Goal: Transaction & Acquisition: Book appointment/travel/reservation

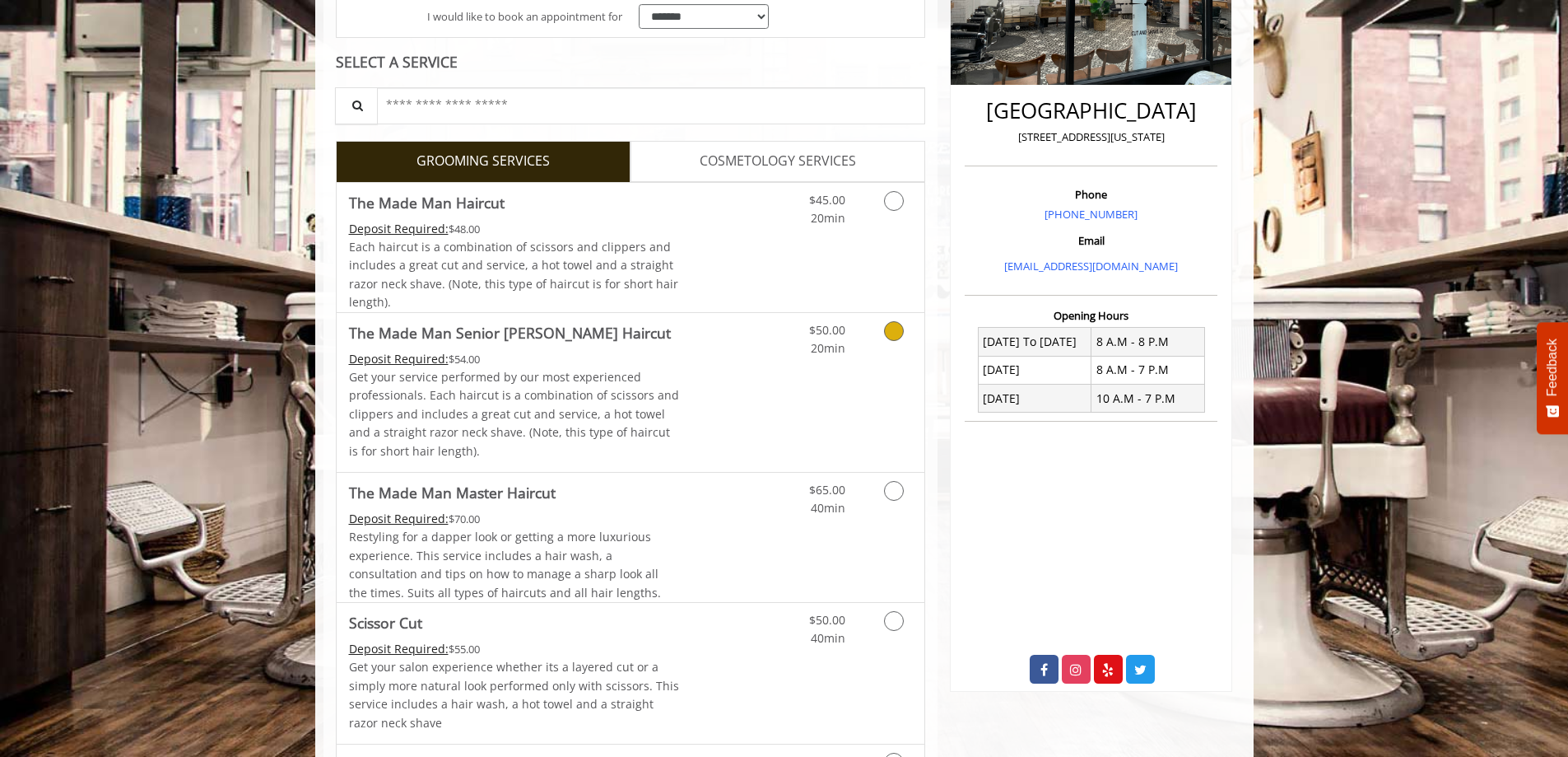
scroll to position [380, 0]
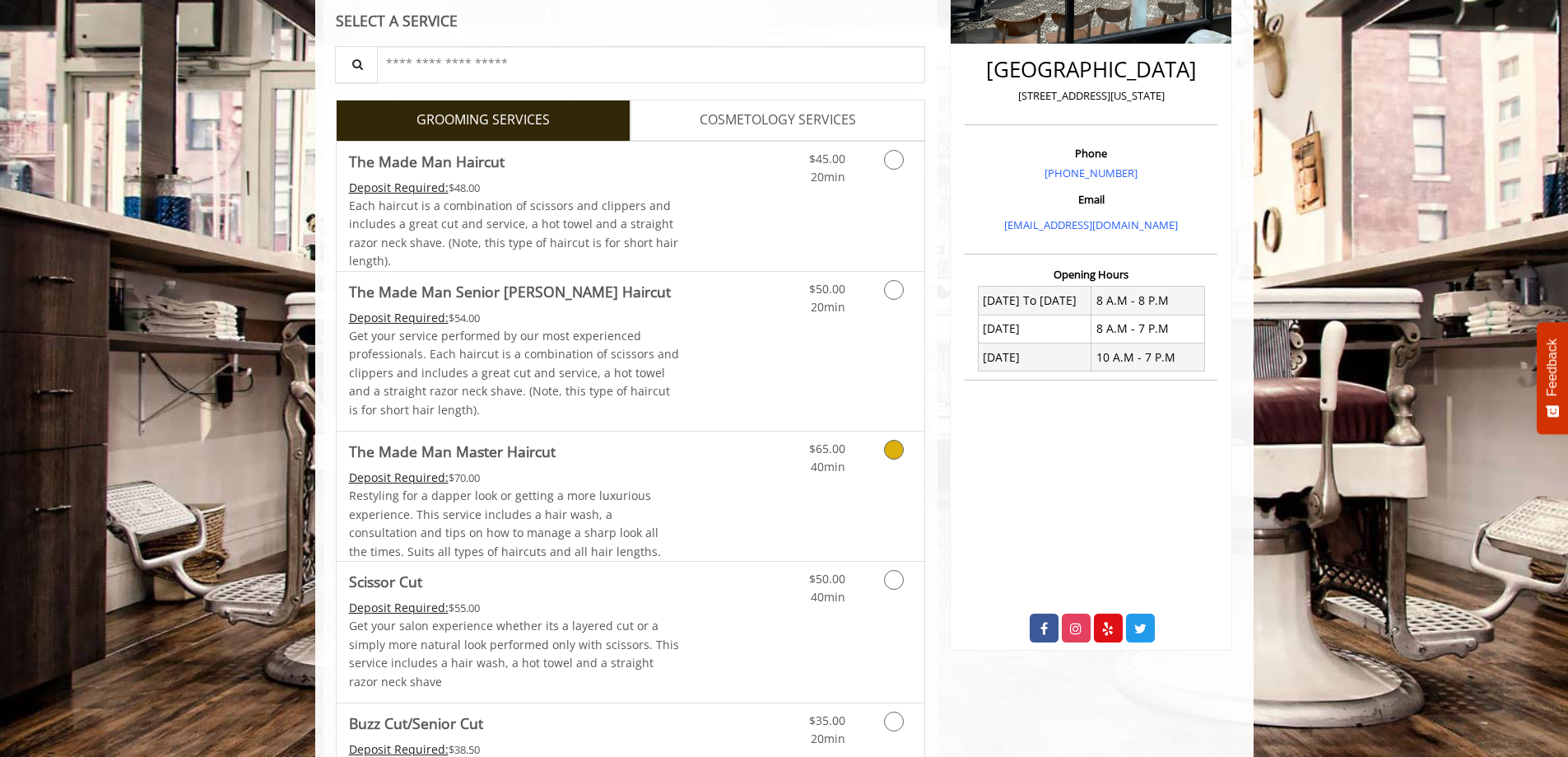
click at [677, 508] on div "Restyling for a dapper look or getting a more luxurious experience. This servic…" at bounding box center [514, 523] width 331 height 74
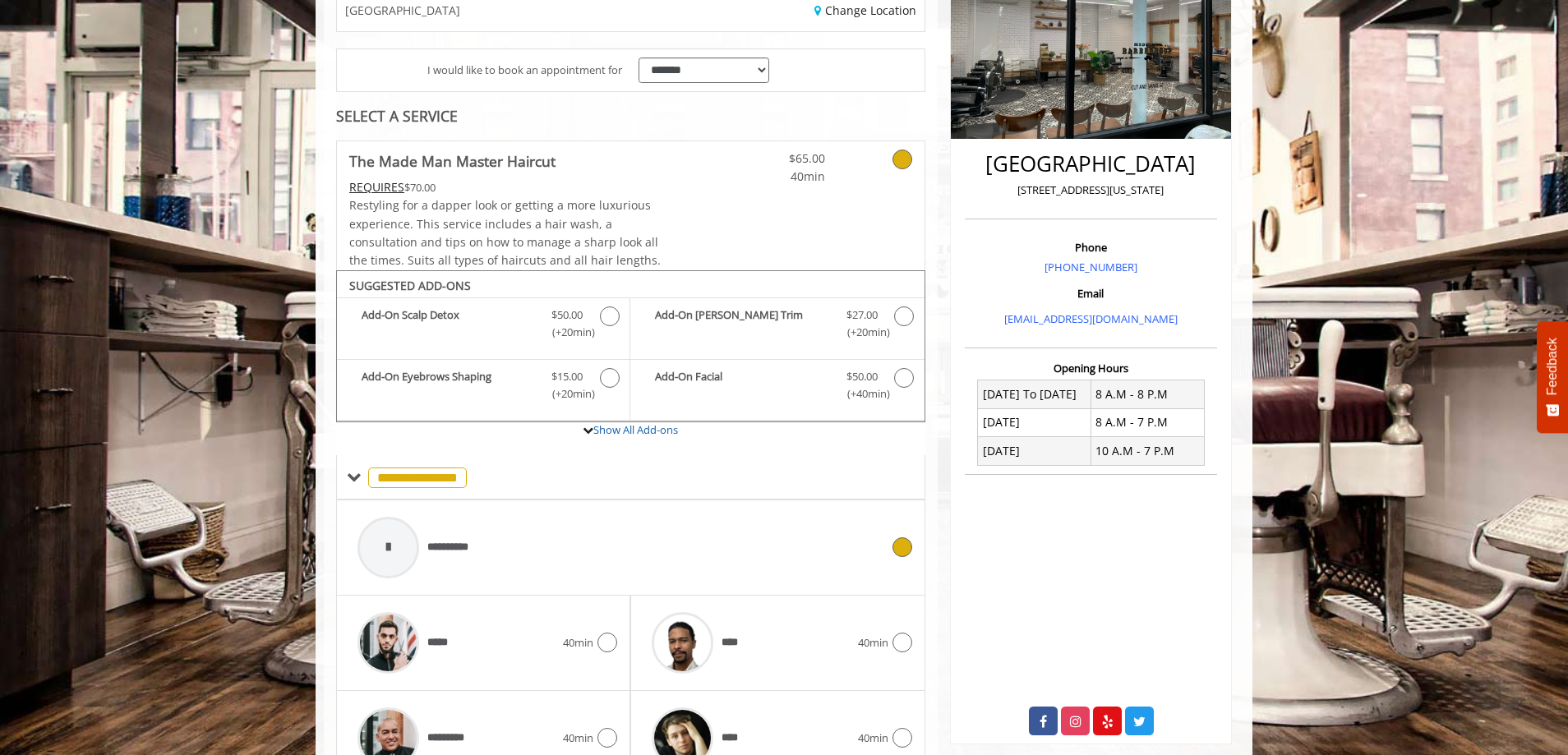
scroll to position [223, 0]
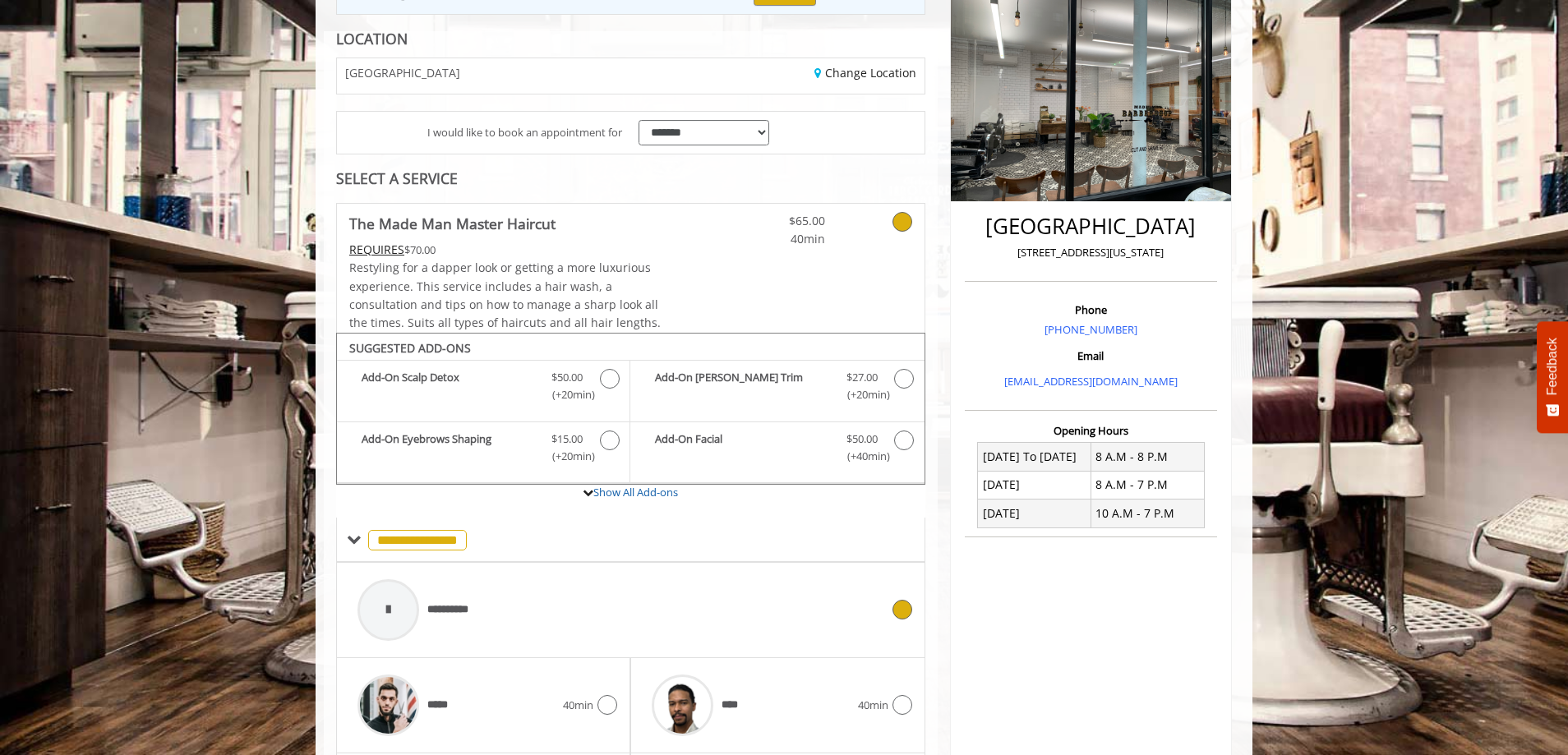
click at [617, 634] on div "**********" at bounding box center [619, 610] width 539 height 78
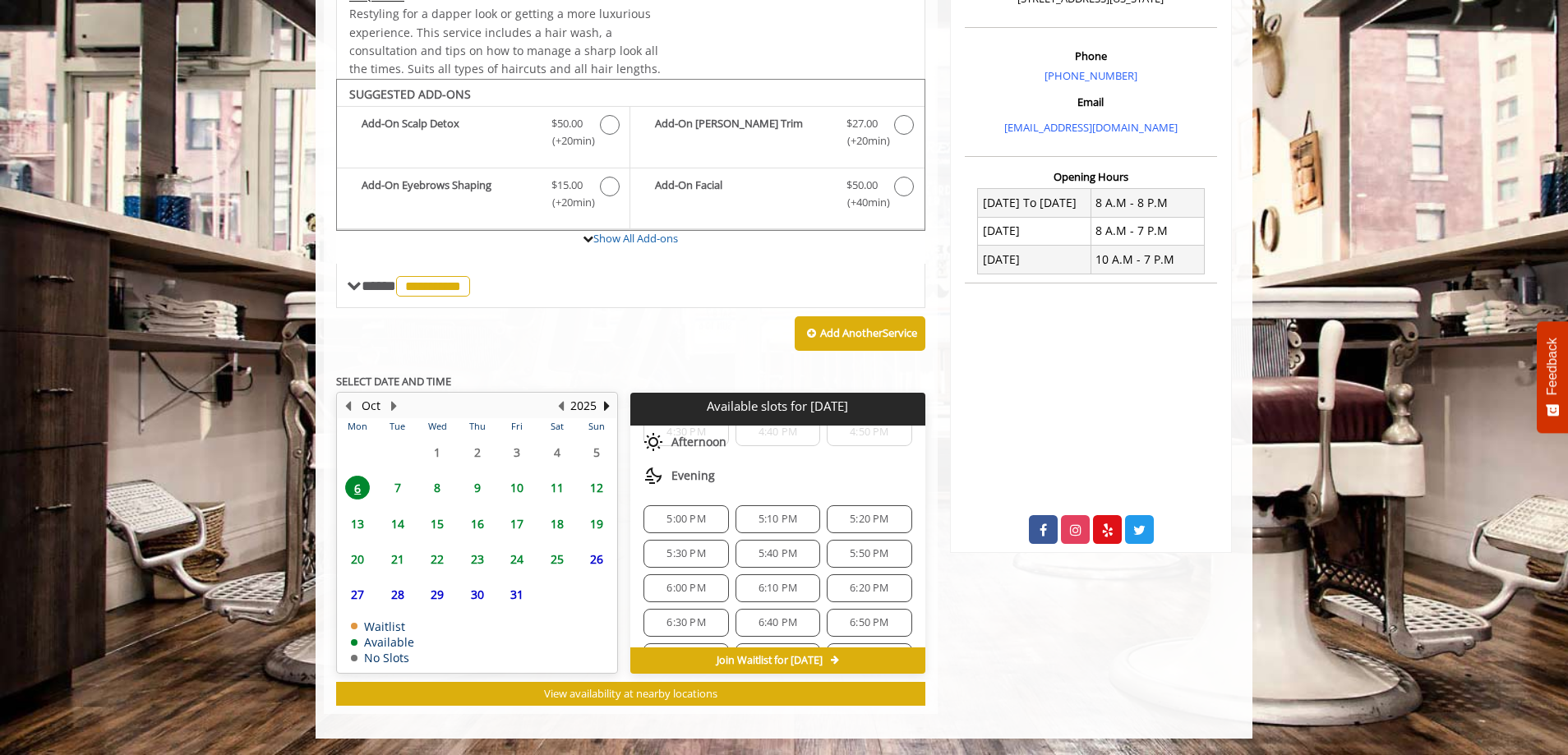
scroll to position [159, 0]
click at [850, 626] on span "7:20 PM" at bounding box center [869, 620] width 39 height 13
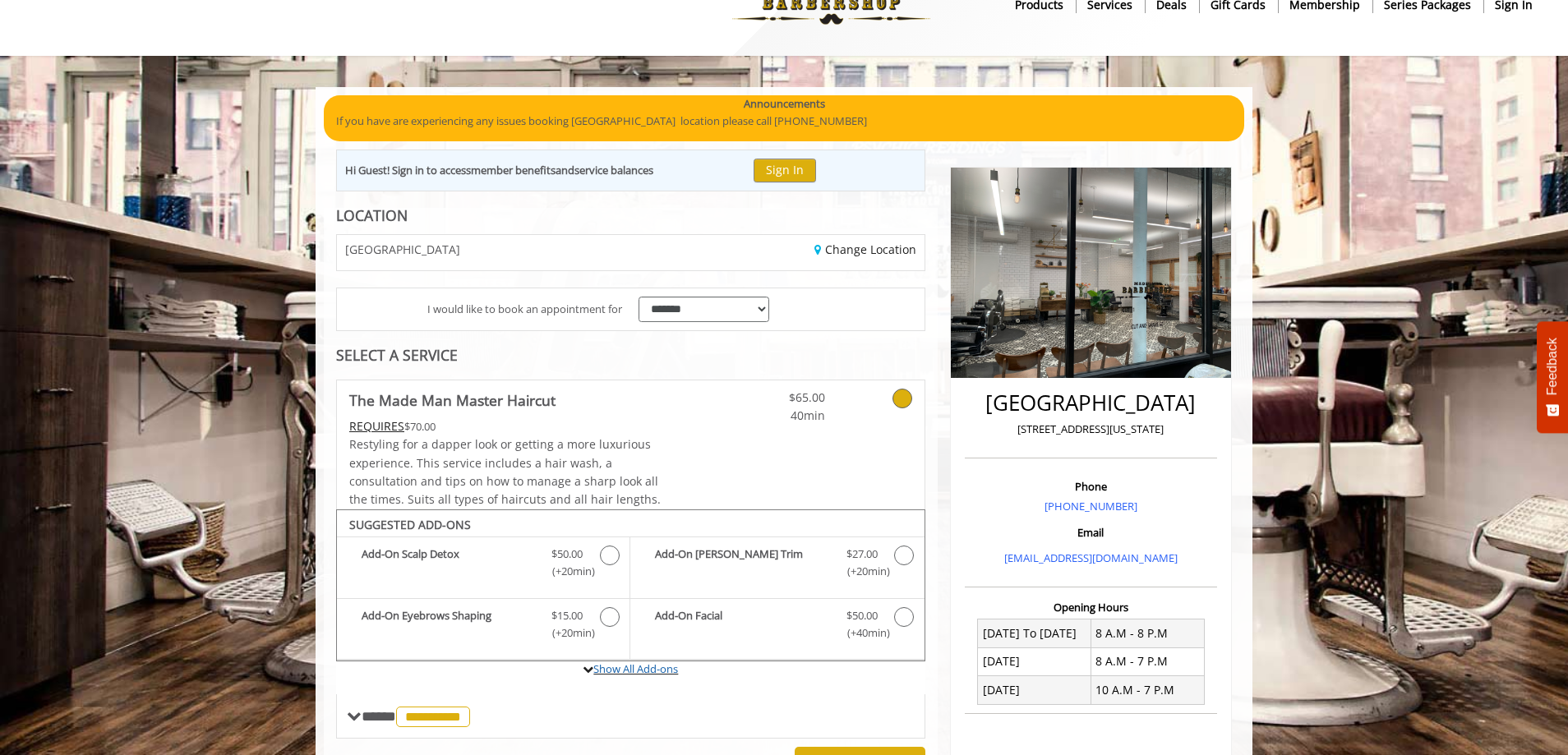
scroll to position [34, 0]
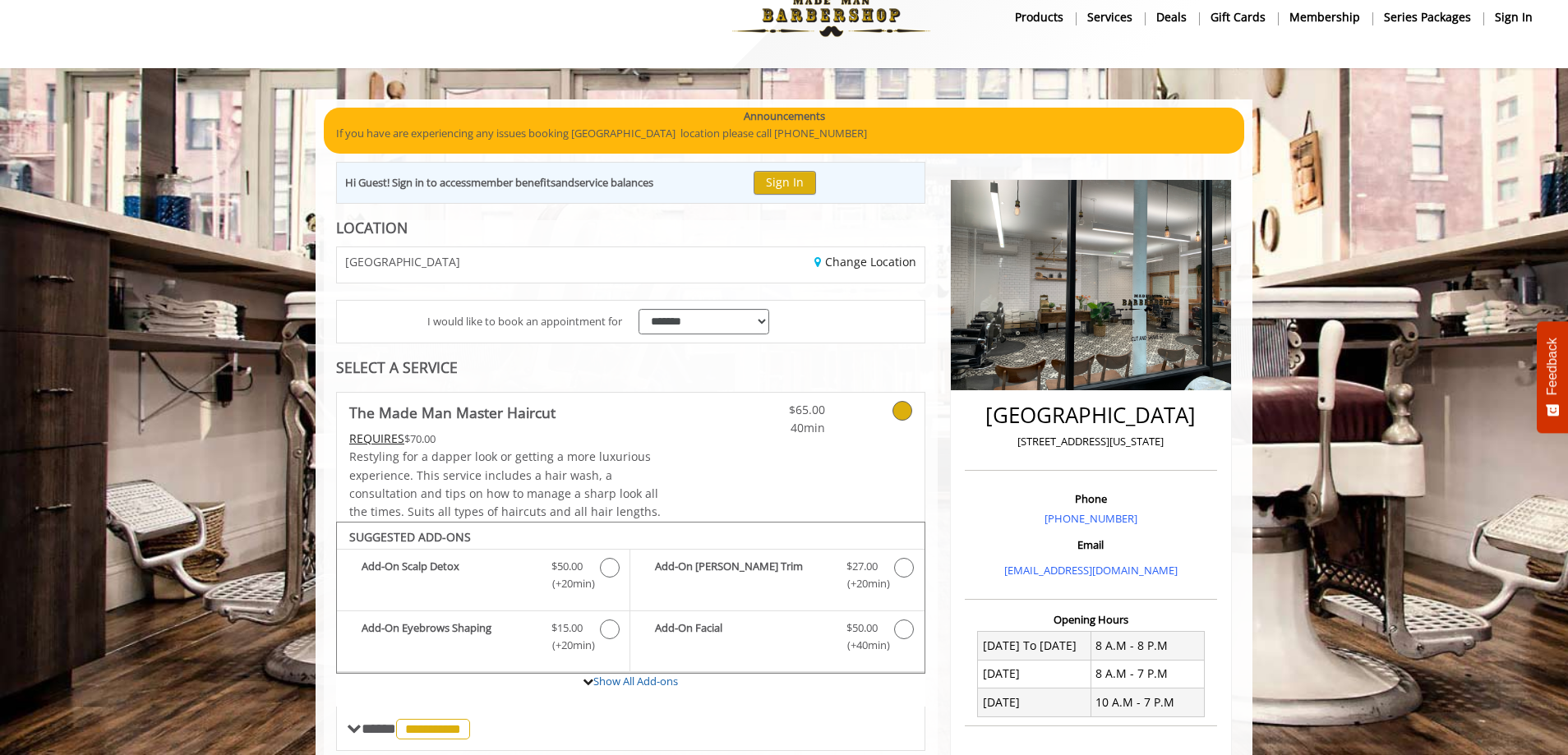
click at [1323, 8] on b "Membership" at bounding box center [1325, 16] width 71 height 18
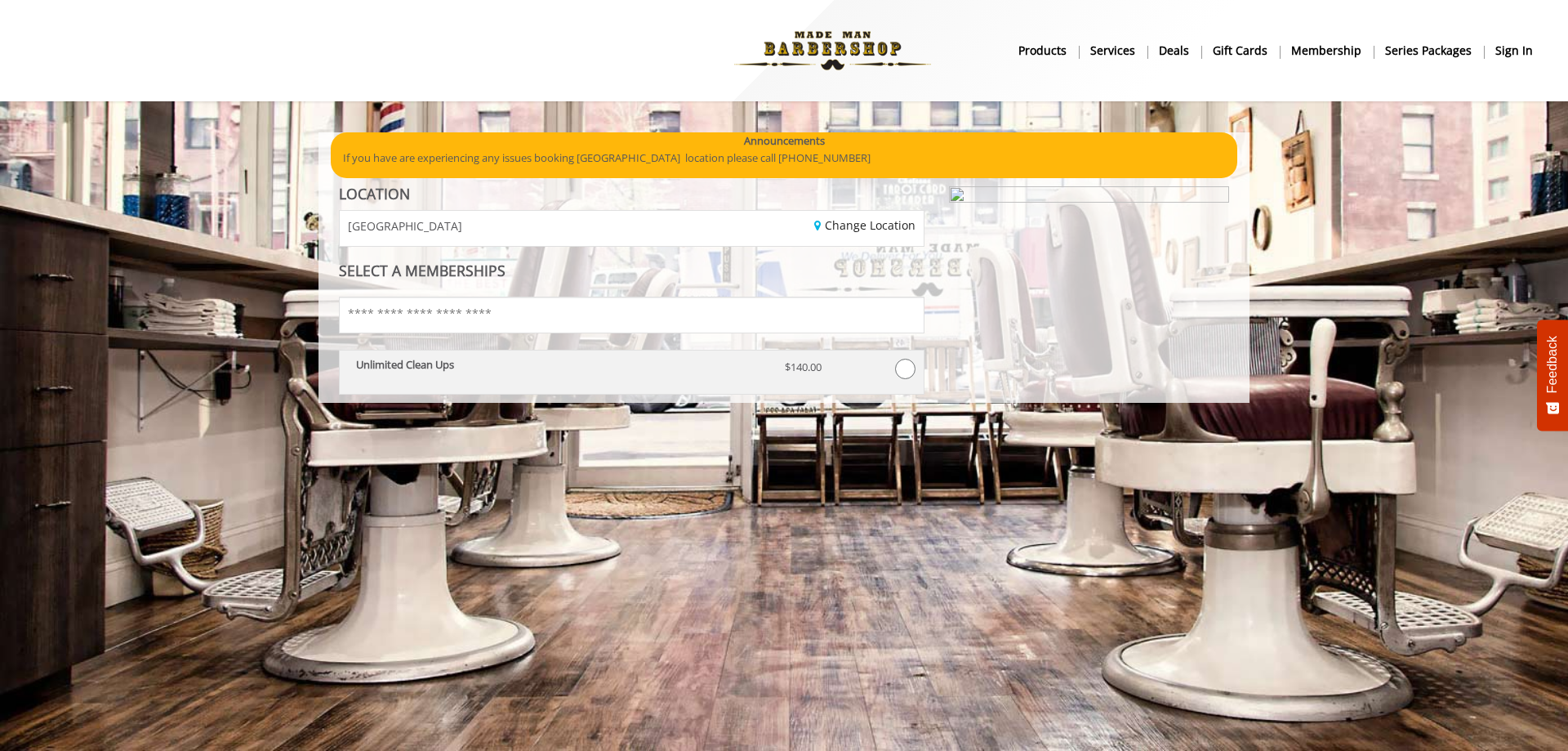
click at [529, 372] on div "Unlimited Clean Ups" at bounding box center [558, 372] width 429 height 28
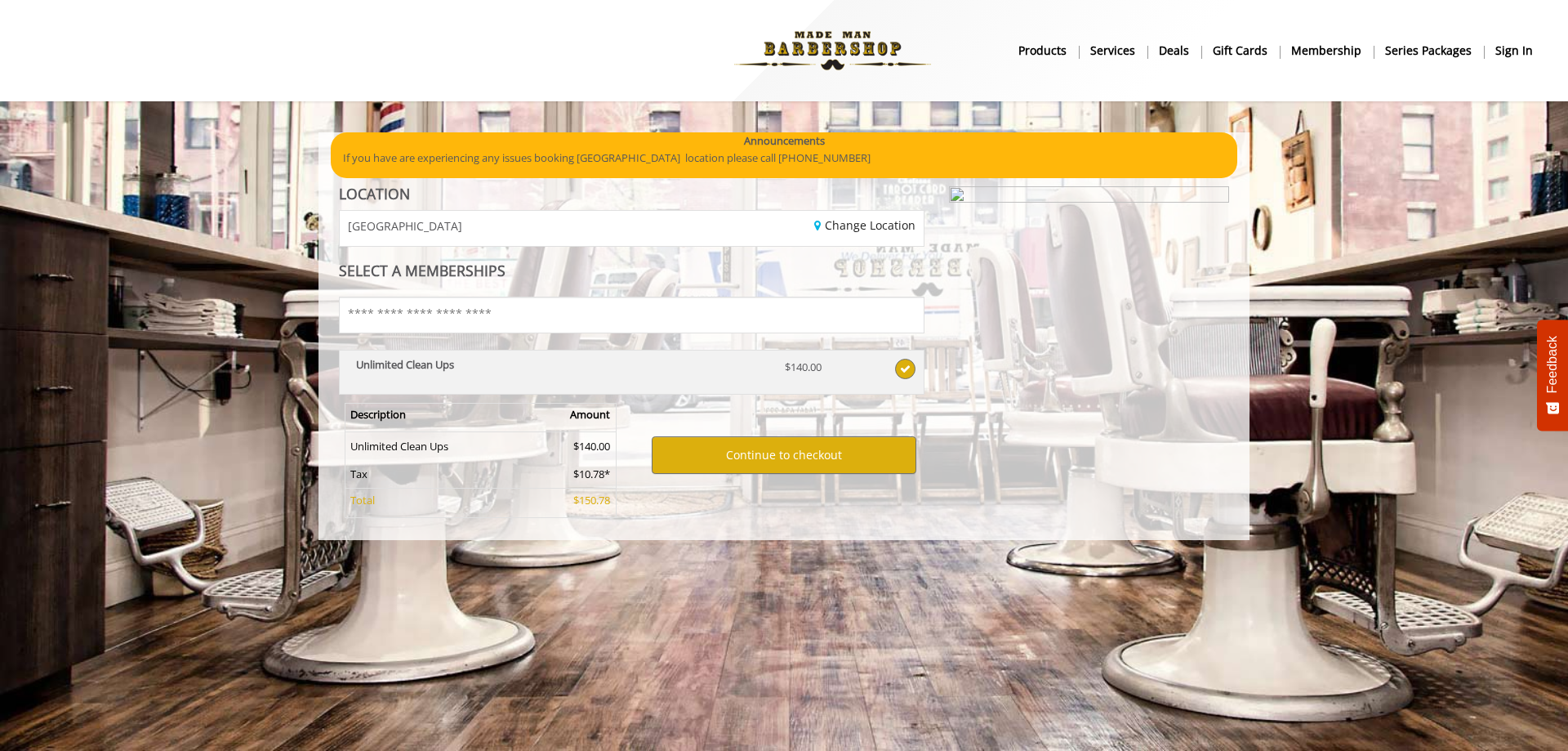
click at [527, 372] on div "Unlimited Clean Ups" at bounding box center [558, 372] width 429 height 28
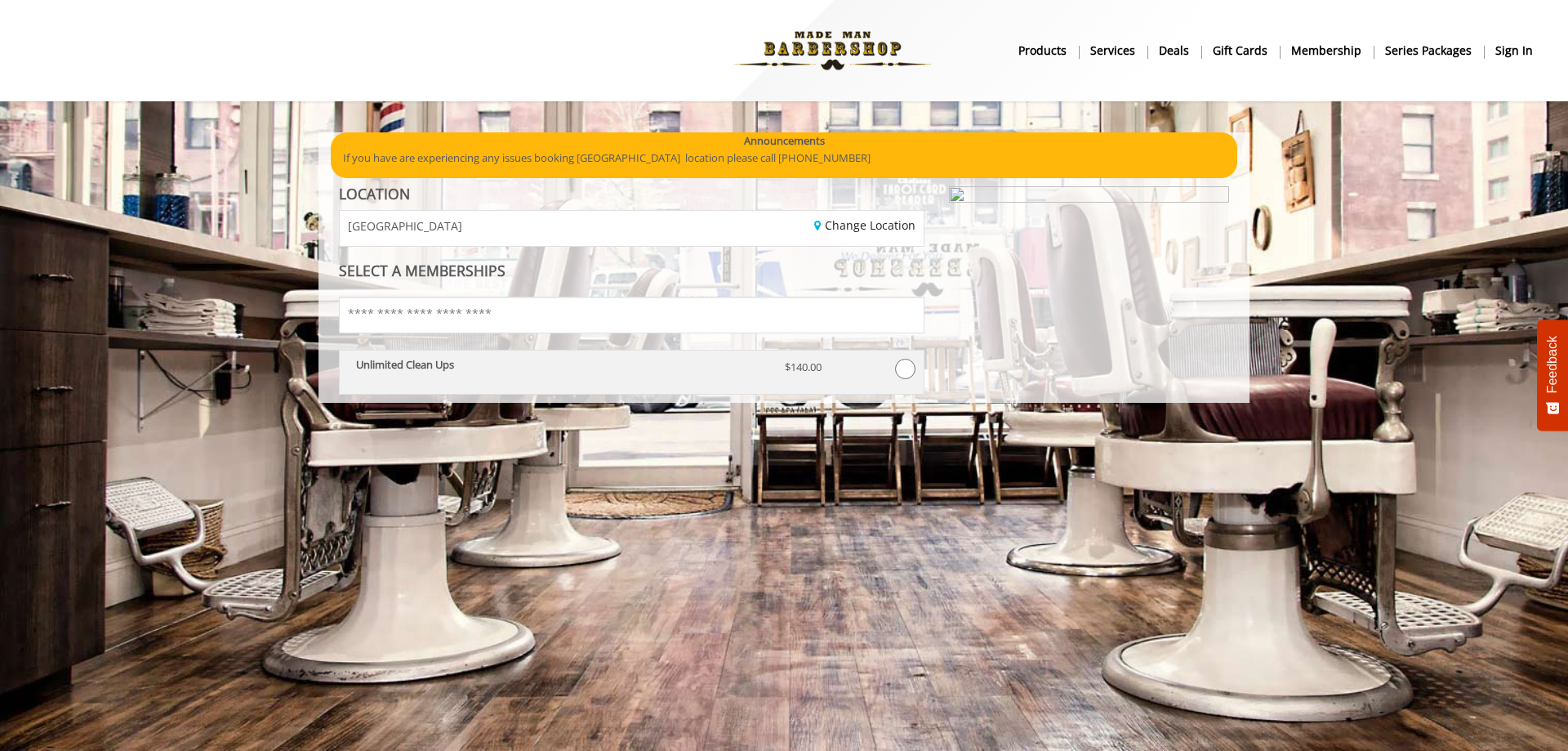
click at [517, 370] on p "Unlimited Clean Ups" at bounding box center [559, 363] width 405 height 11
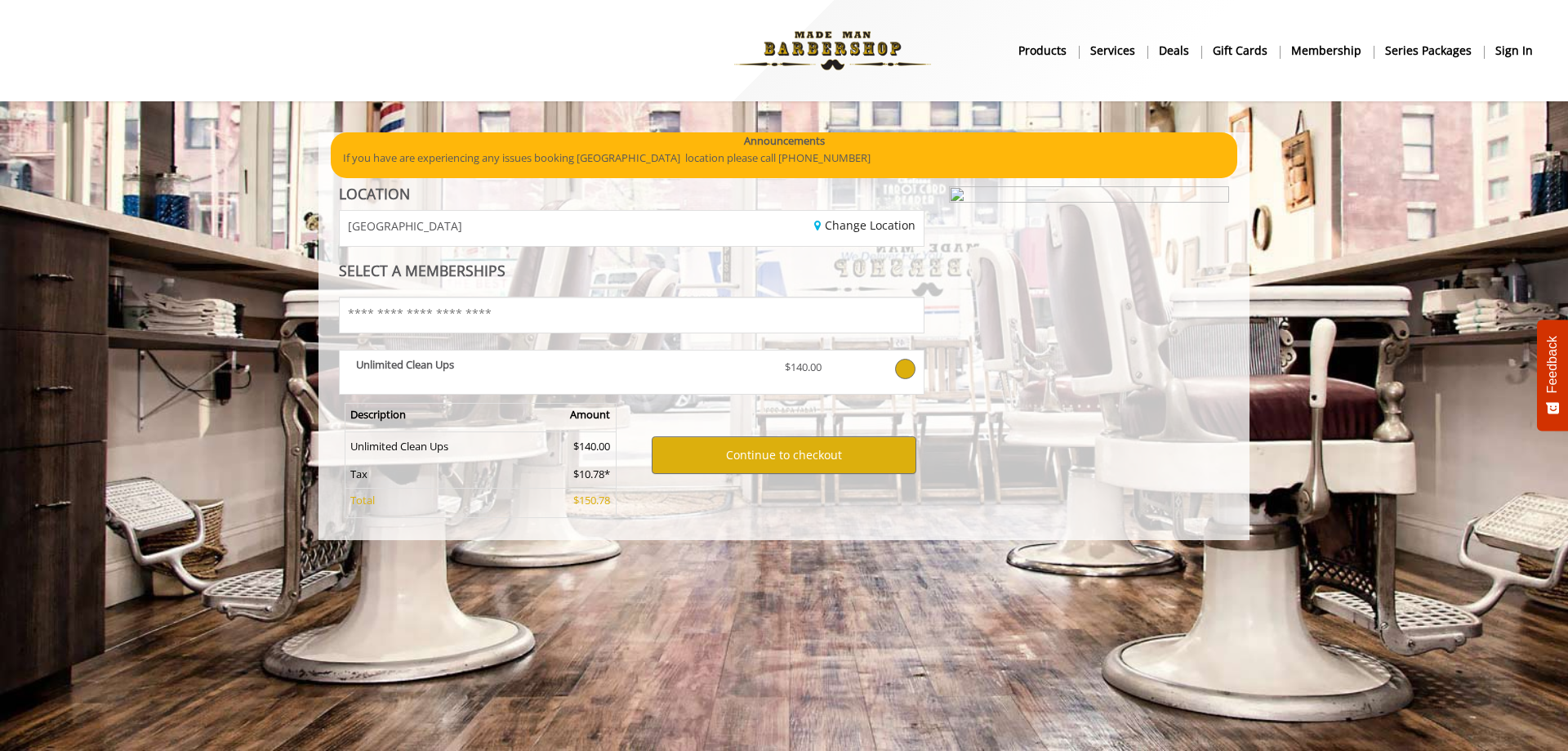
click at [517, 370] on p "Unlimited Clean Ups" at bounding box center [559, 363] width 405 height 11
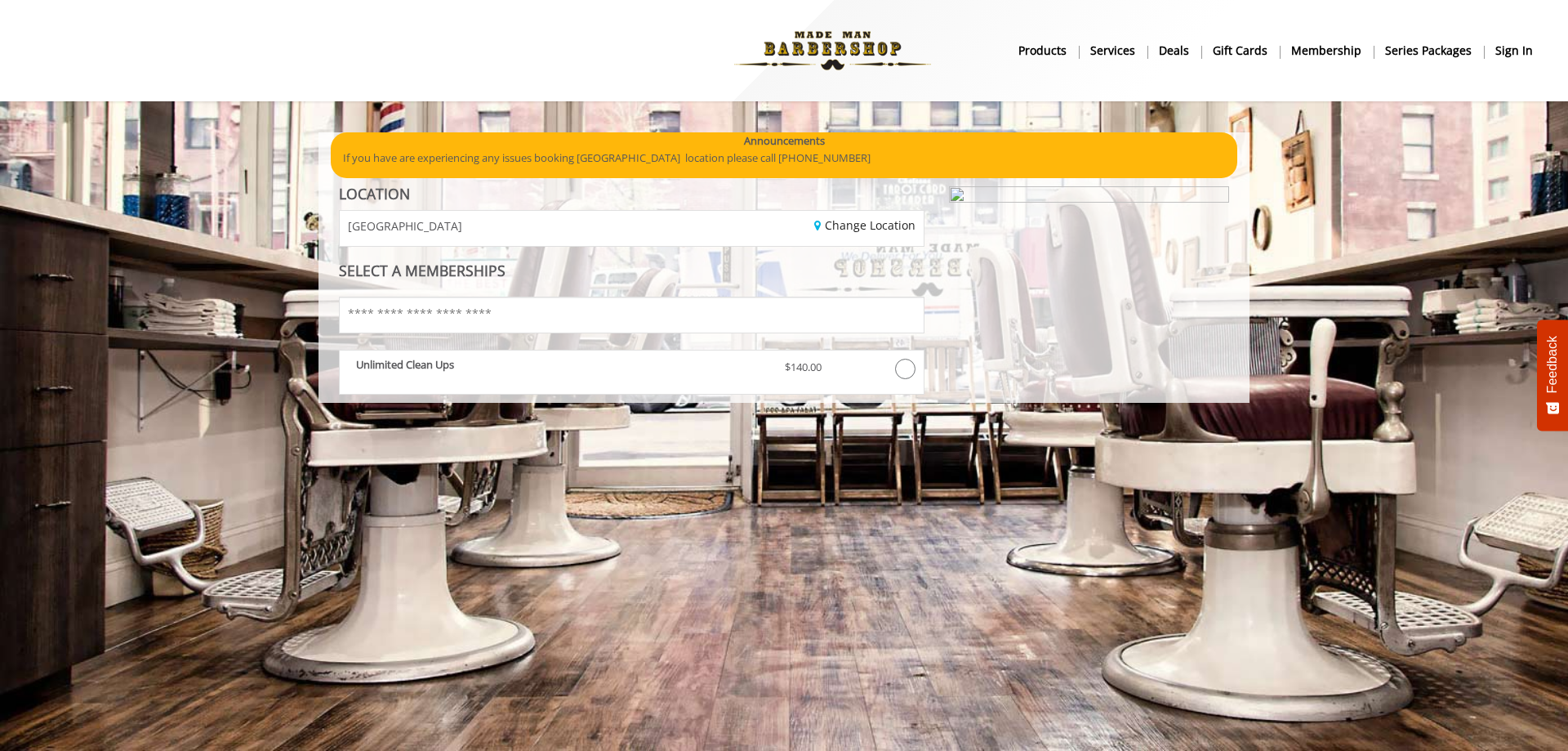
click at [1109, 52] on b "Services" at bounding box center [1112, 50] width 45 height 18
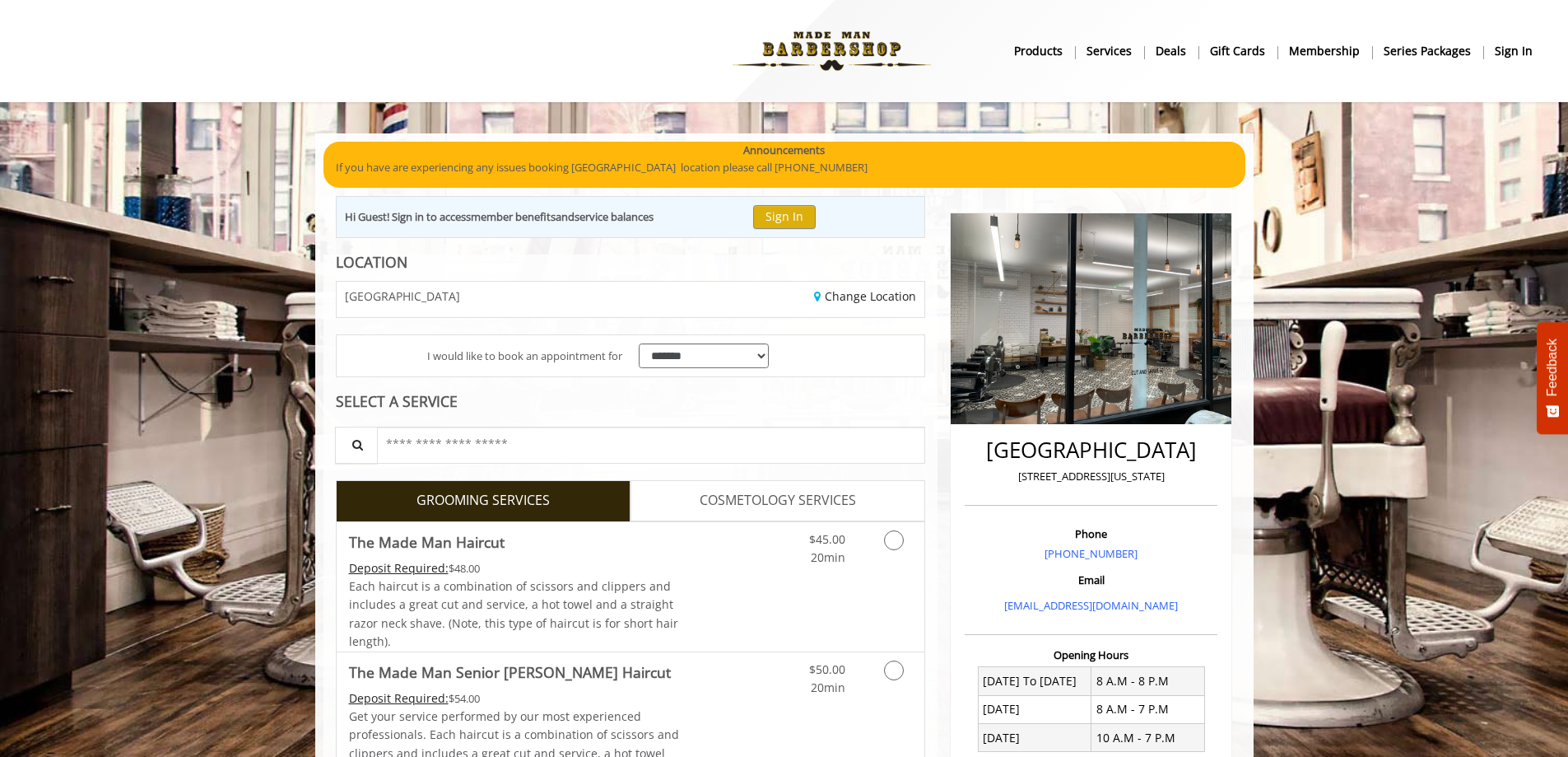
drag, startPoint x: 1212, startPoint y: 452, endPoint x: 1187, endPoint y: 19, distance: 433.7
click at [1436, 46] on b "Series packages" at bounding box center [1427, 50] width 88 height 18
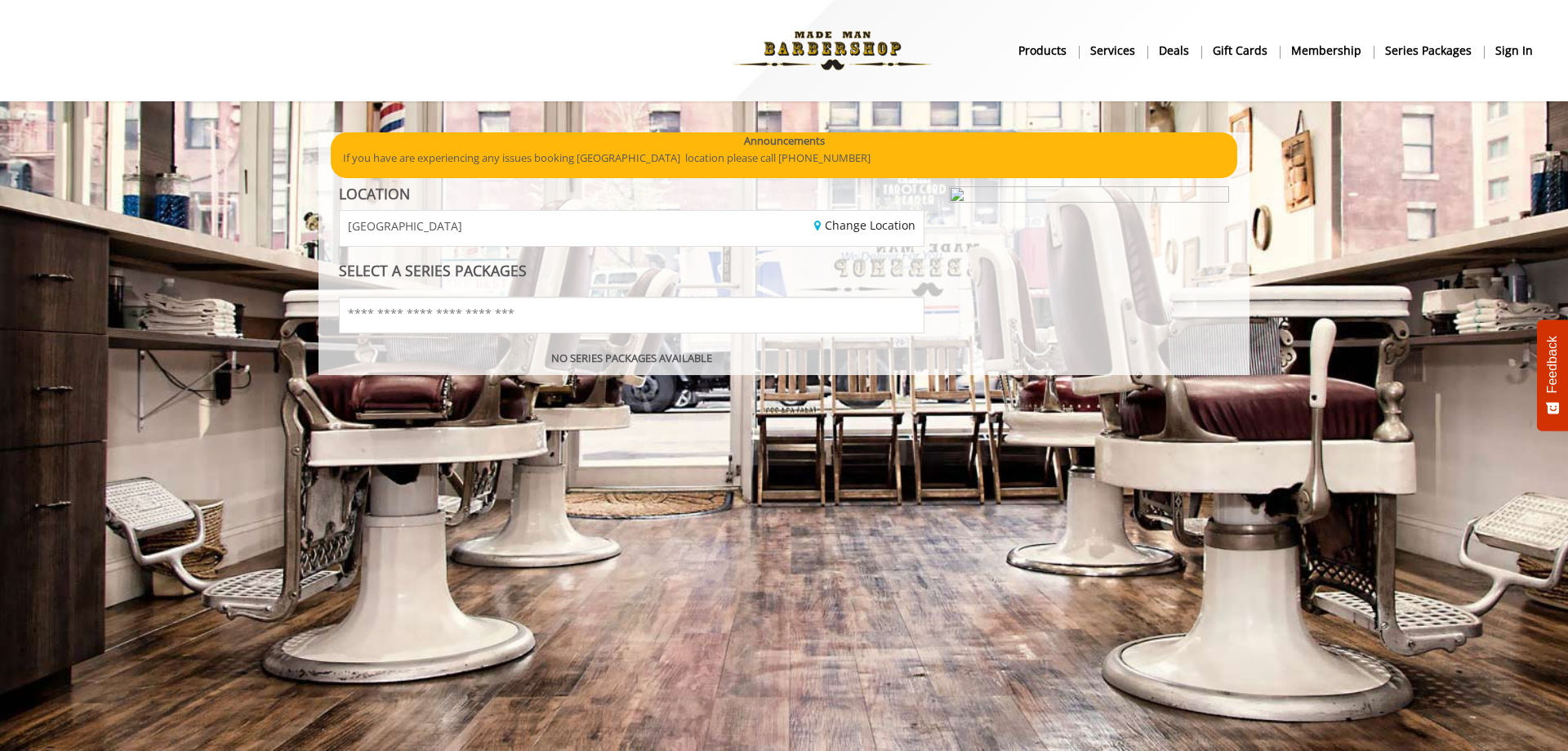
click at [1034, 51] on b "products" at bounding box center [1043, 50] width 48 height 18
click at [1112, 50] on b "Services" at bounding box center [1112, 50] width 45 height 18
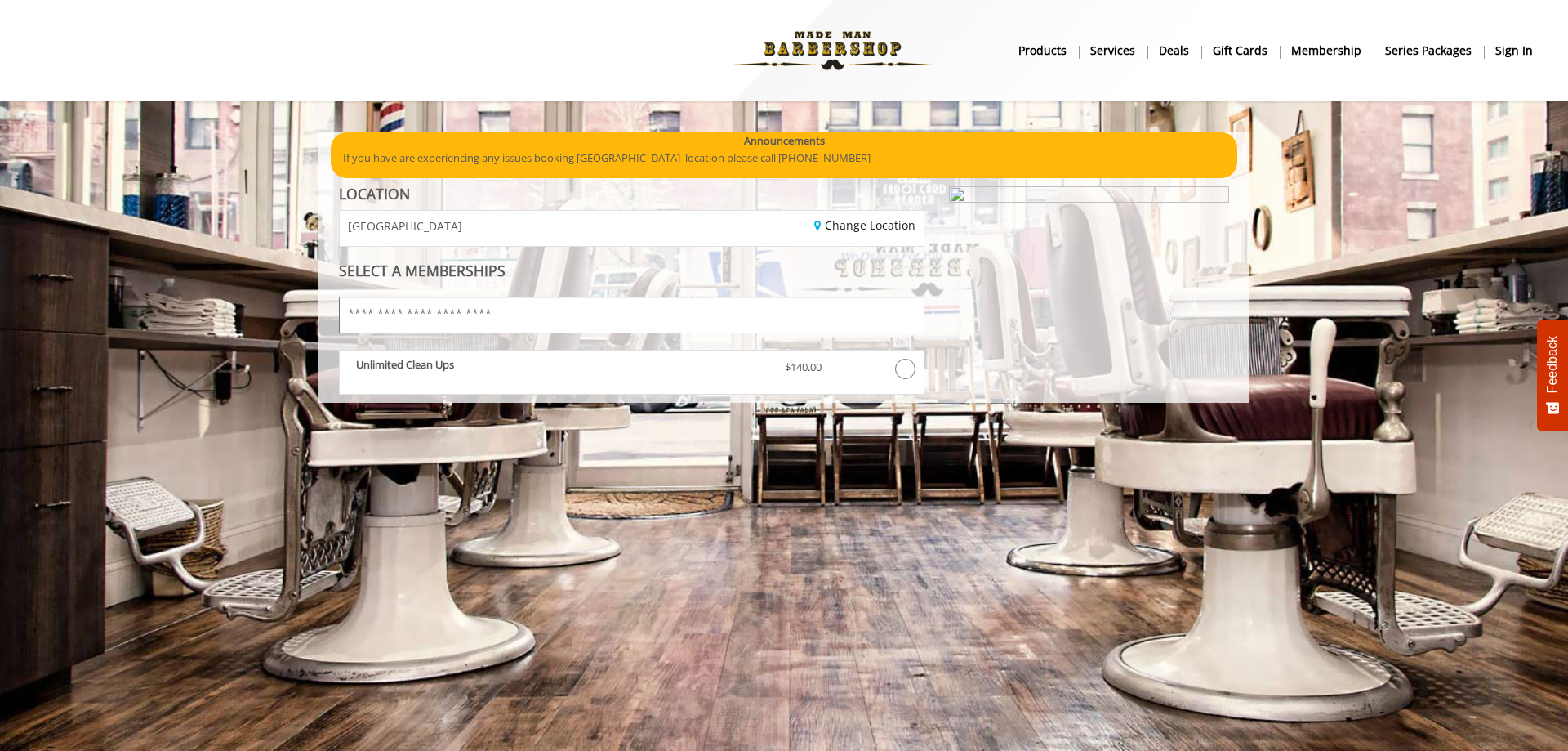
click at [474, 297] on input "text" at bounding box center [632, 314] width 586 height 37
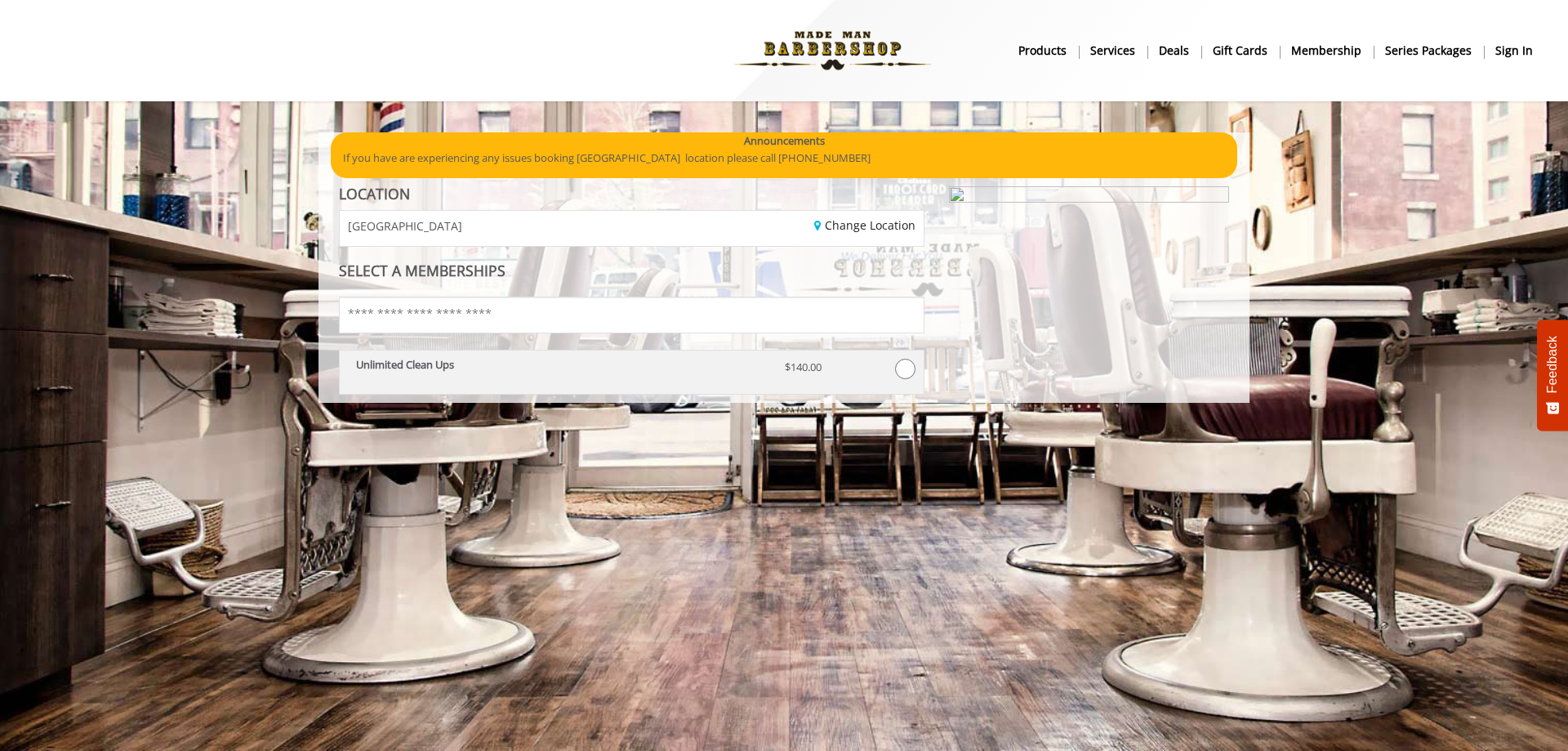
click at [462, 360] on p "Unlimited Clean Ups" at bounding box center [559, 363] width 405 height 11
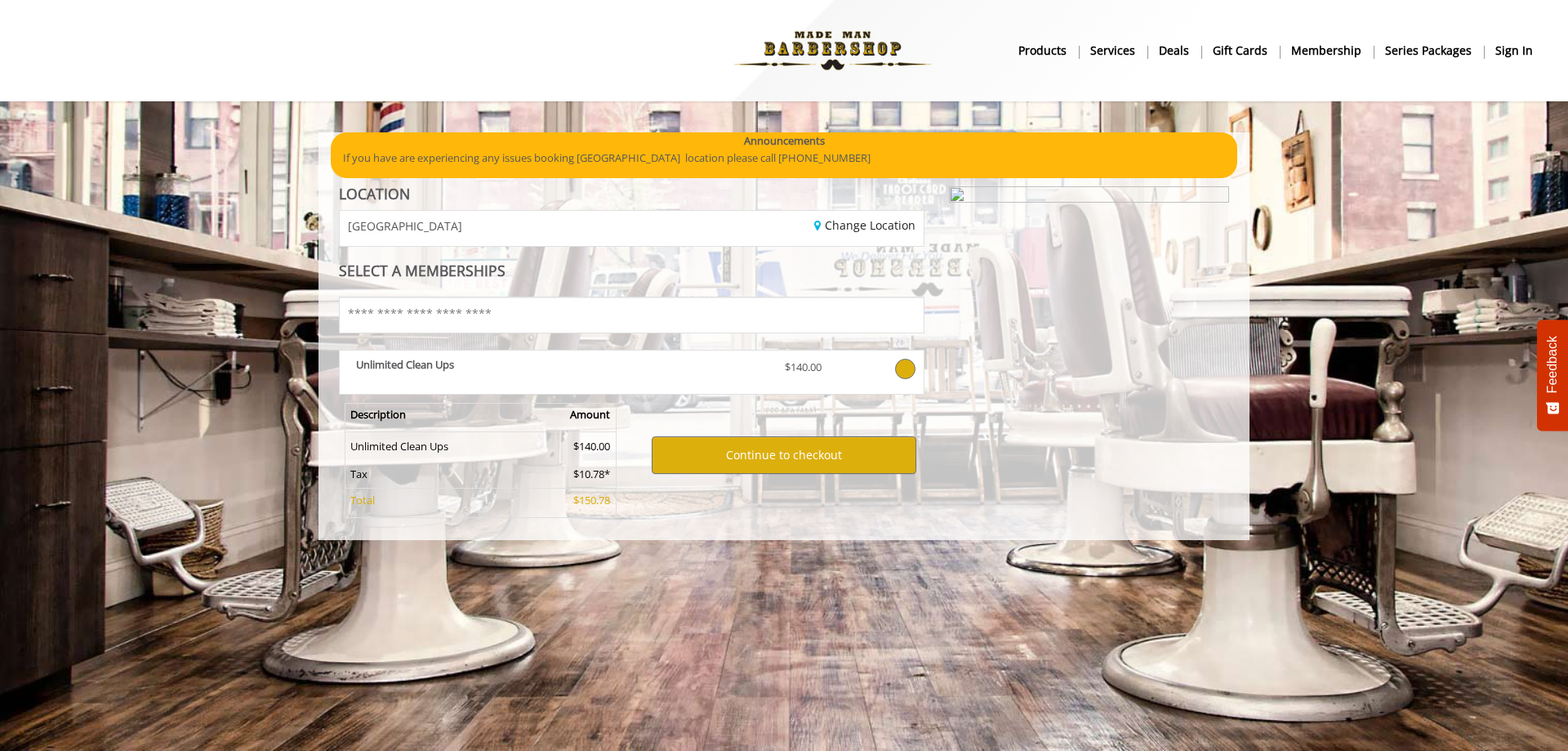
click at [447, 368] on b "Unlimited Clean Ups" at bounding box center [406, 363] width 98 height 15
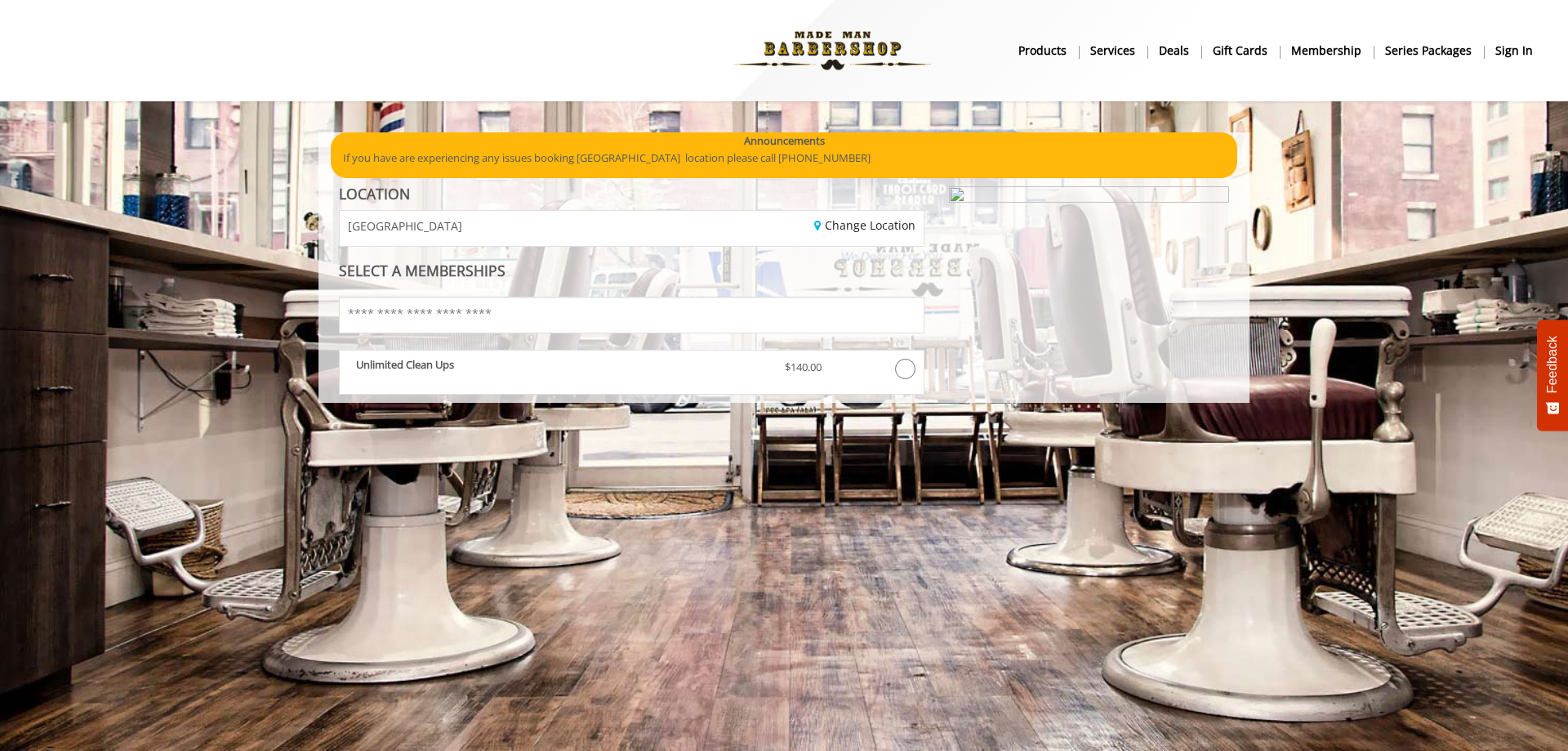
click at [447, 368] on b "Unlimited Clean Ups" at bounding box center [406, 363] width 98 height 15
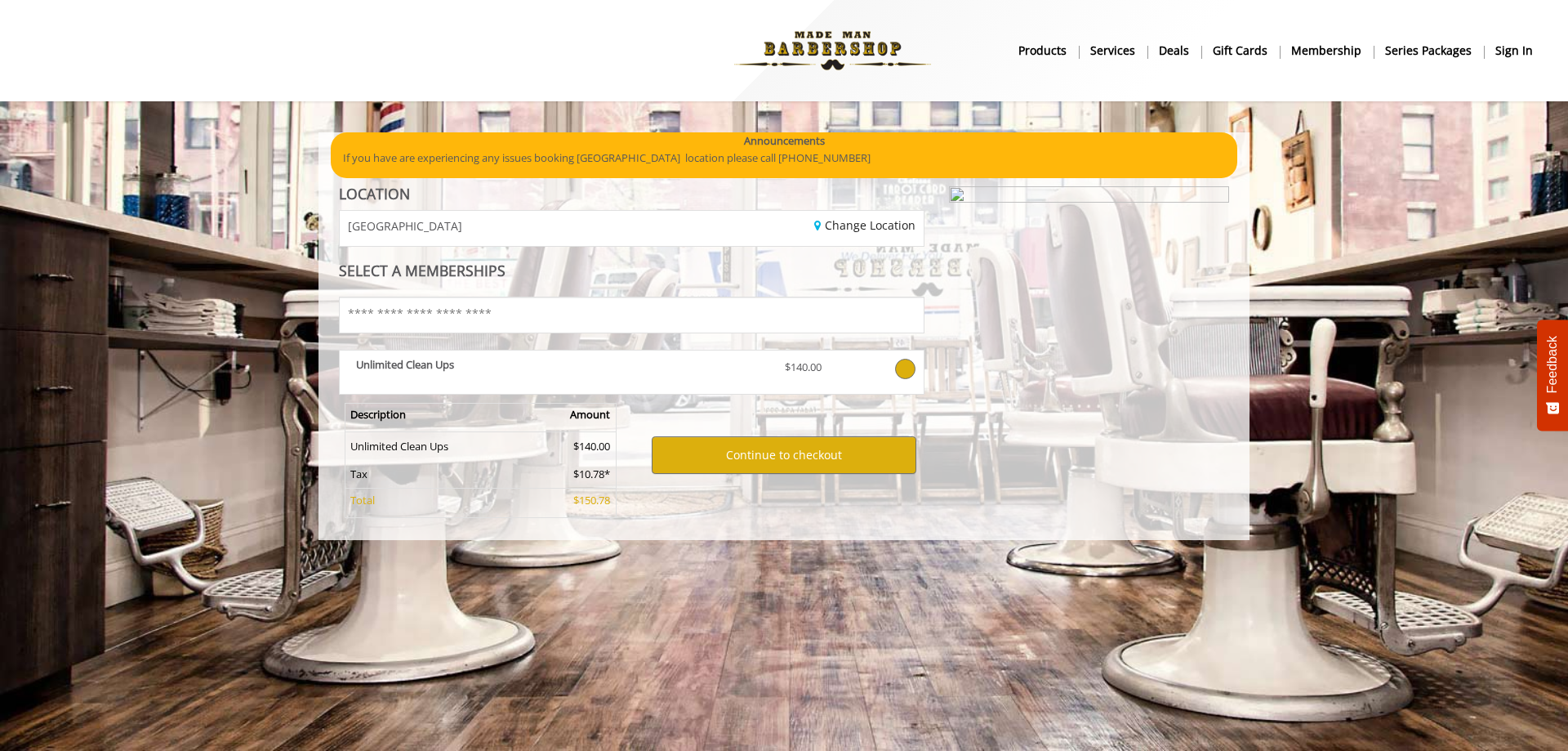
click at [439, 444] on td "Unlimited Clean Ups" at bounding box center [435, 446] width 182 height 28
click at [438, 445] on td "Unlimited Clean Ups" at bounding box center [435, 446] width 182 height 28
click at [1241, 47] on b "gift cards" at bounding box center [1241, 50] width 55 height 18
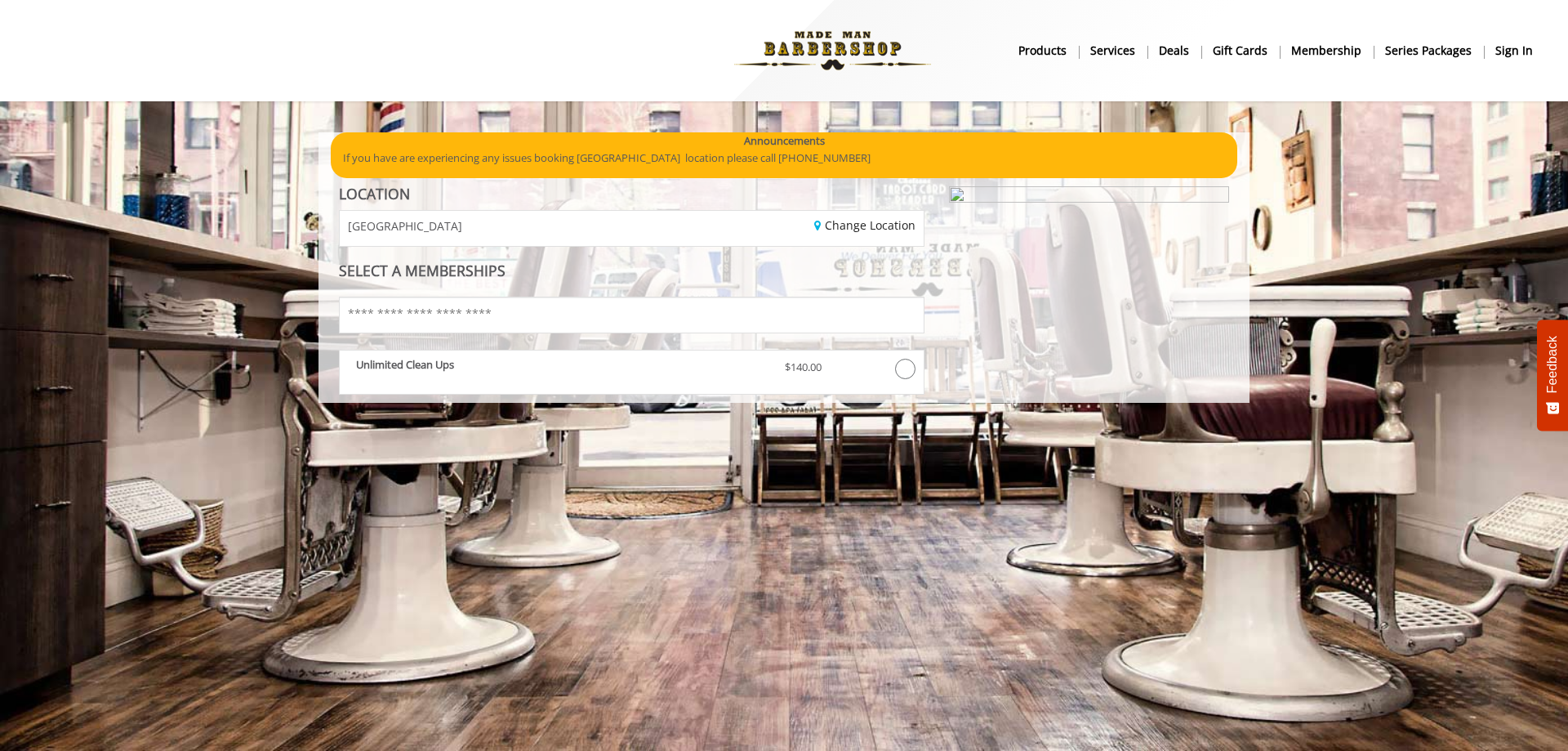
click at [1343, 54] on b "Membership" at bounding box center [1327, 50] width 71 height 18
click at [1324, 51] on b "Membership" at bounding box center [1327, 50] width 71 height 18
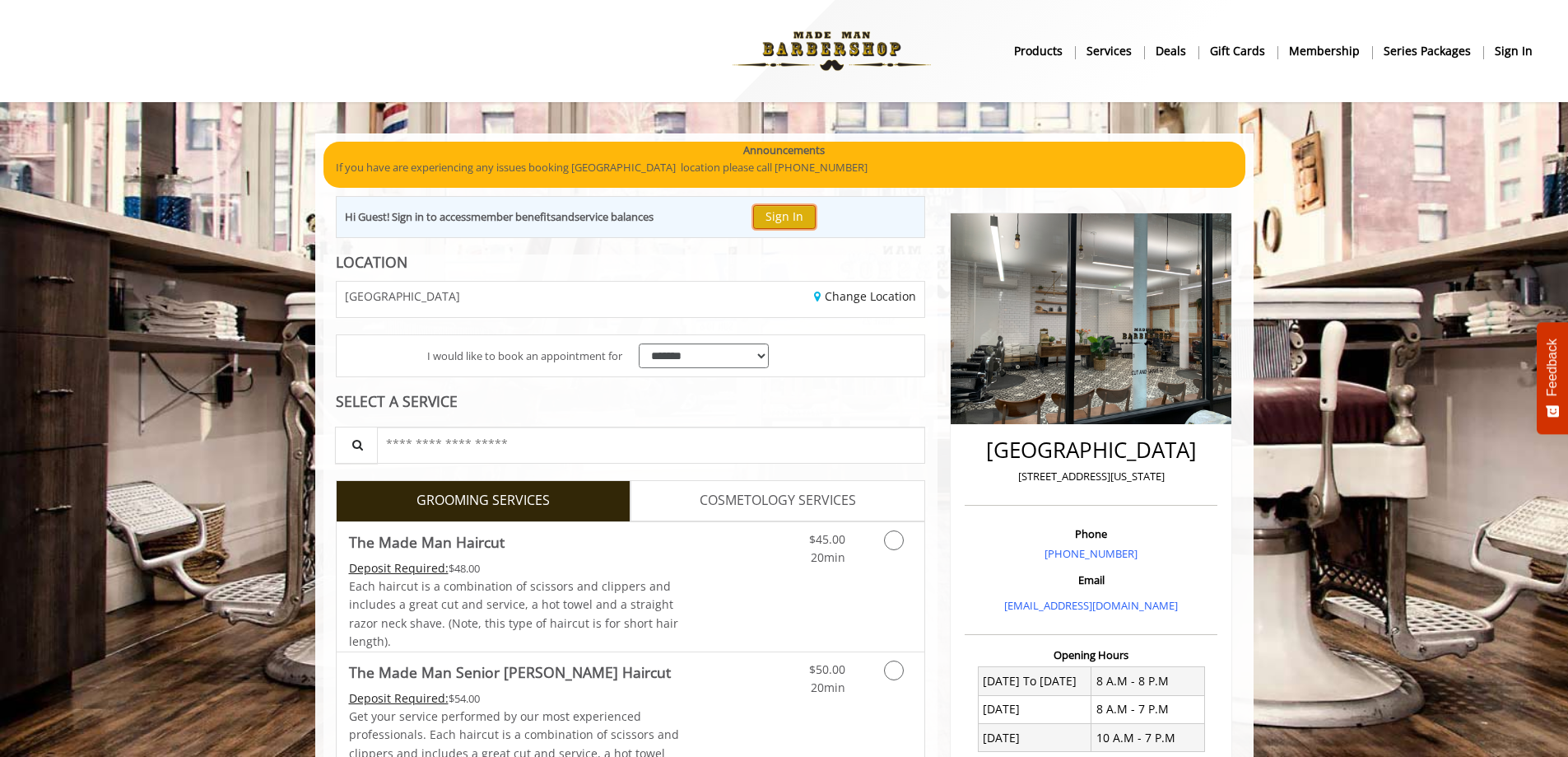
click at [797, 214] on button "Sign In" at bounding box center [784, 217] width 62 height 24
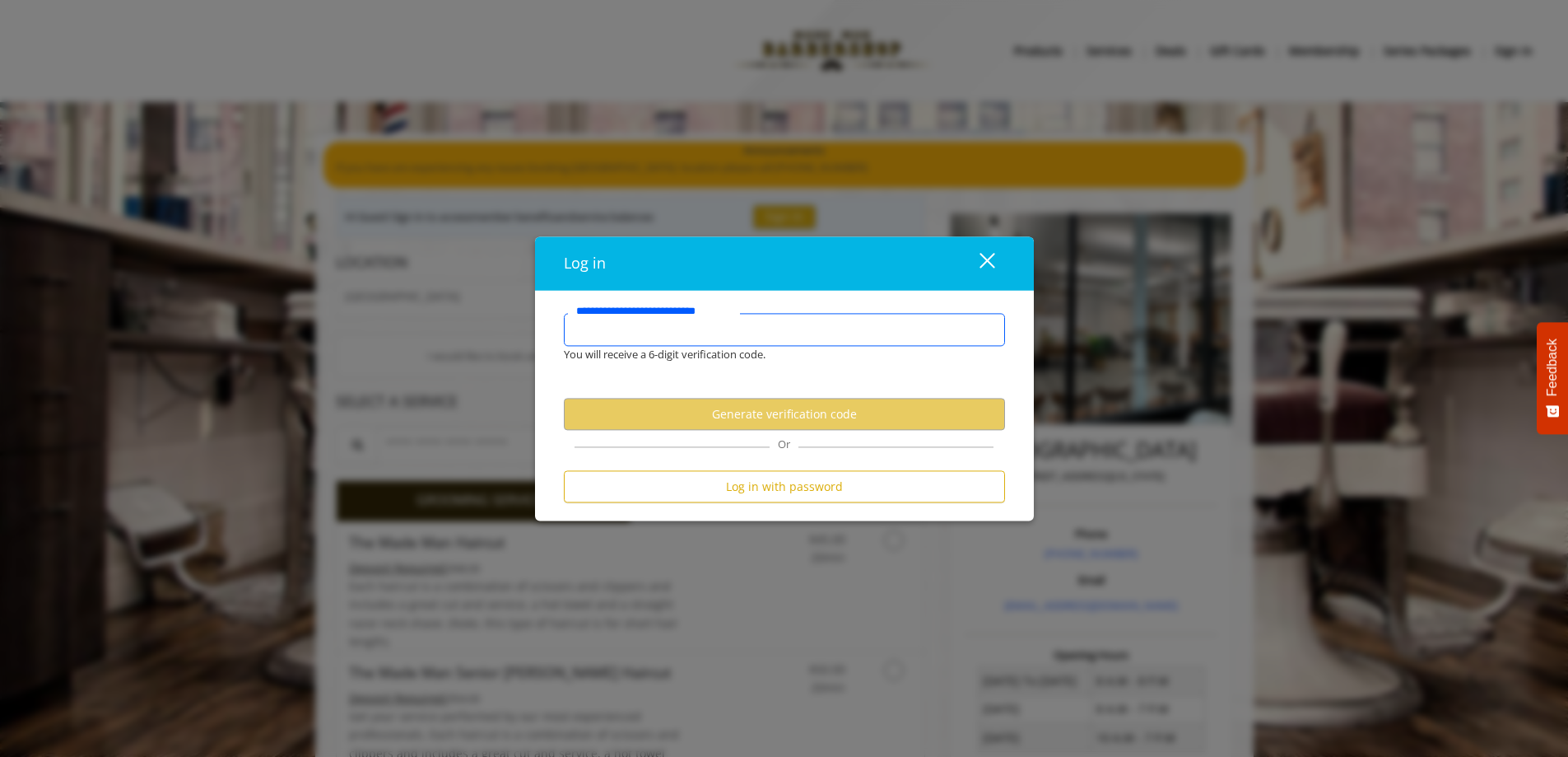
click at [700, 337] on input "**********" at bounding box center [784, 330] width 441 height 33
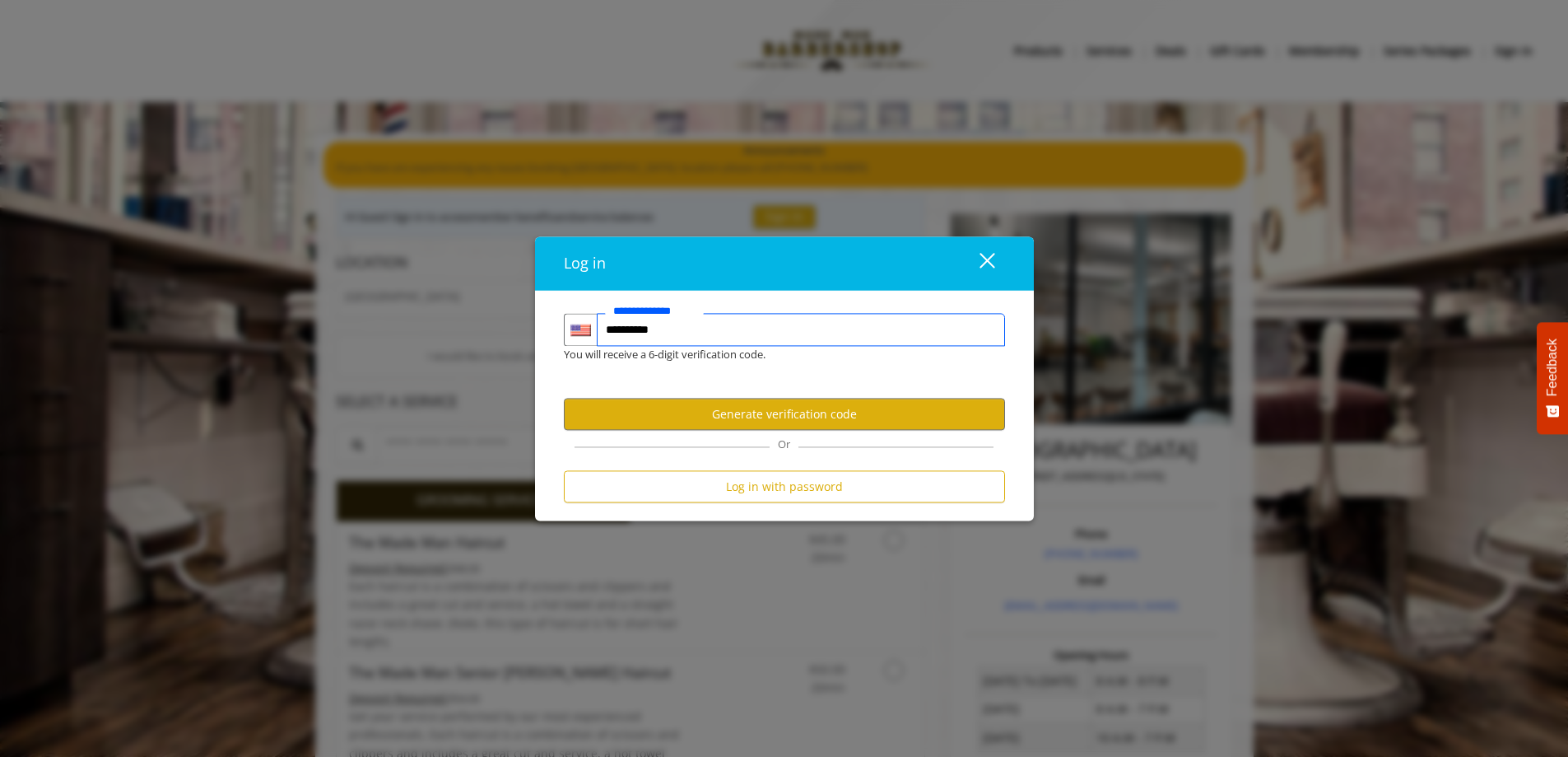
type input "**********"
click at [757, 408] on button "Generate verification code" at bounding box center [784, 414] width 441 height 32
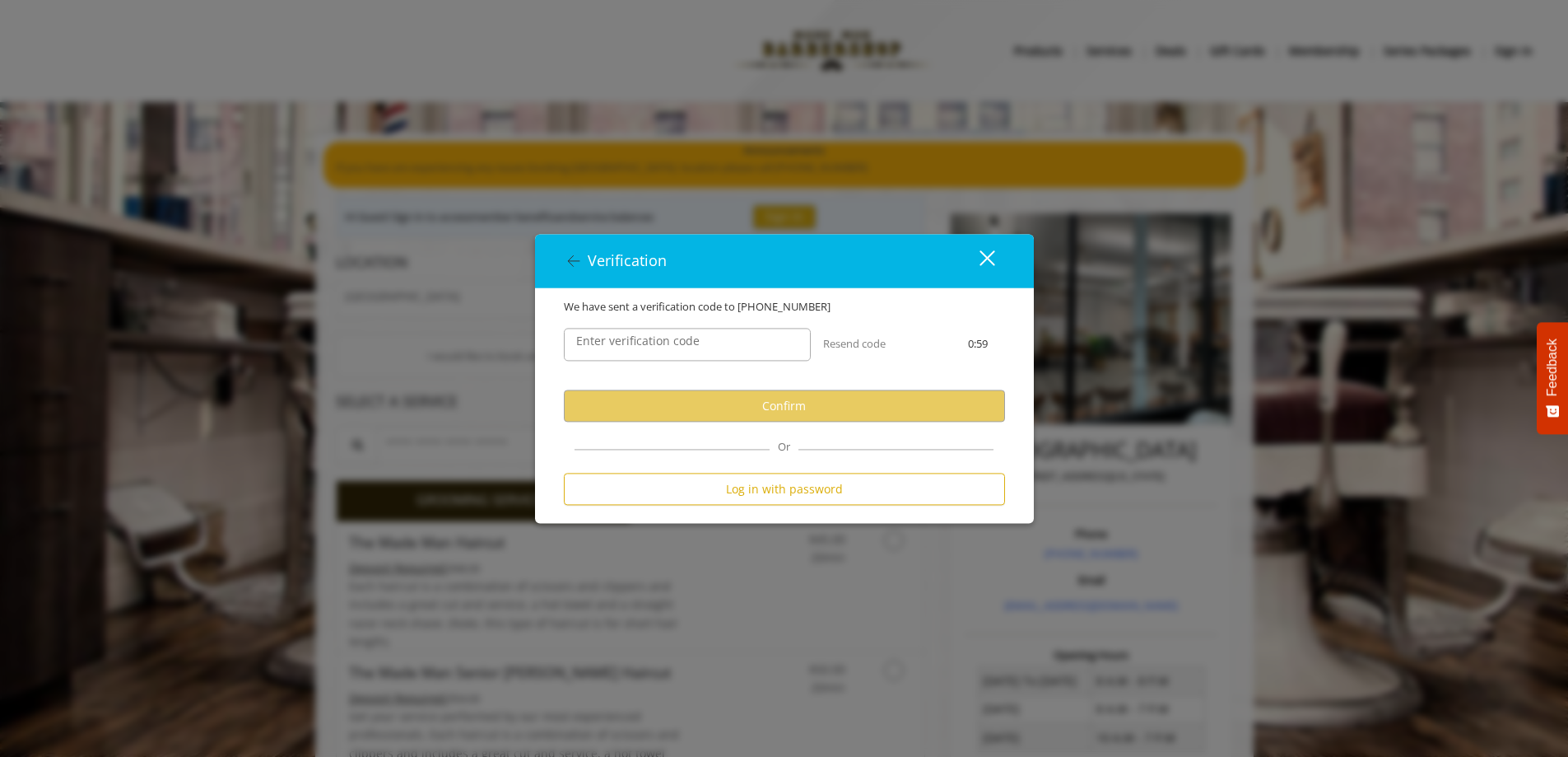
click at [656, 344] on label "Enter verification code" at bounding box center [637, 341] width 140 height 18
click at [656, 344] on input "Enter verification code" at bounding box center [687, 345] width 247 height 33
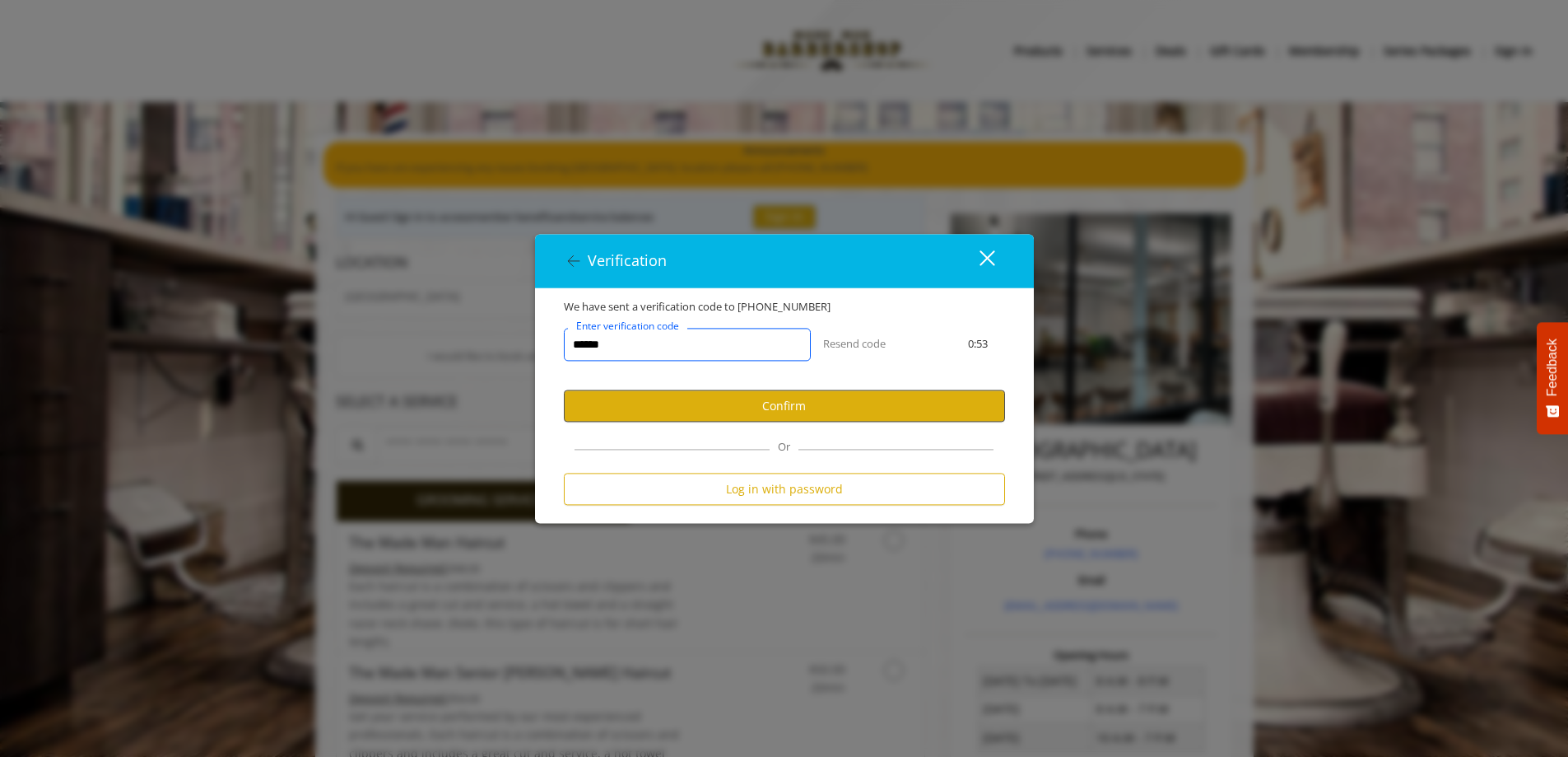
type input "******"
click at [728, 420] on button "Confirm" at bounding box center [784, 406] width 441 height 32
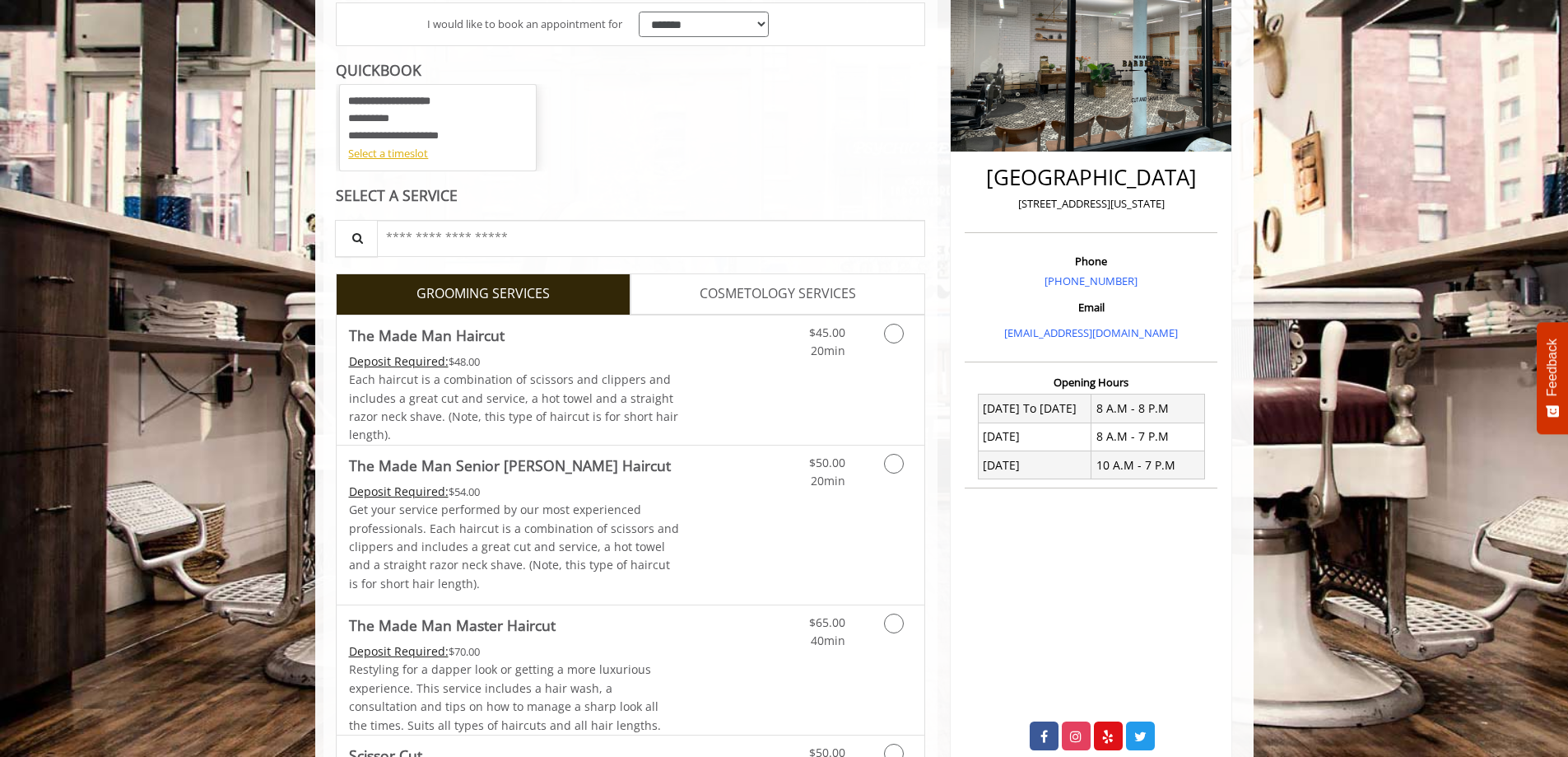
scroll to position [247, 0]
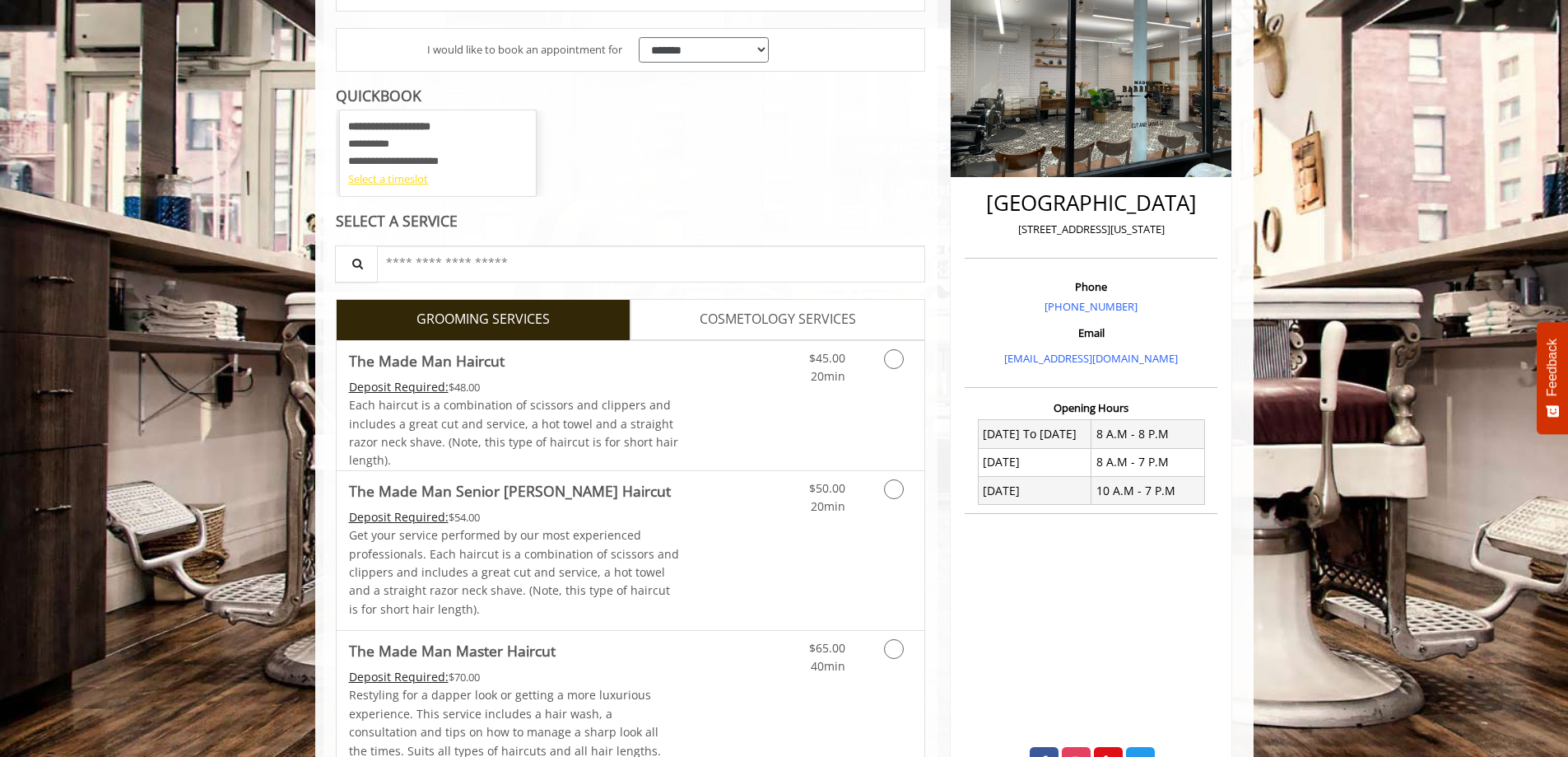
click at [380, 181] on div "Select a timeslot" at bounding box center [437, 179] width 180 height 17
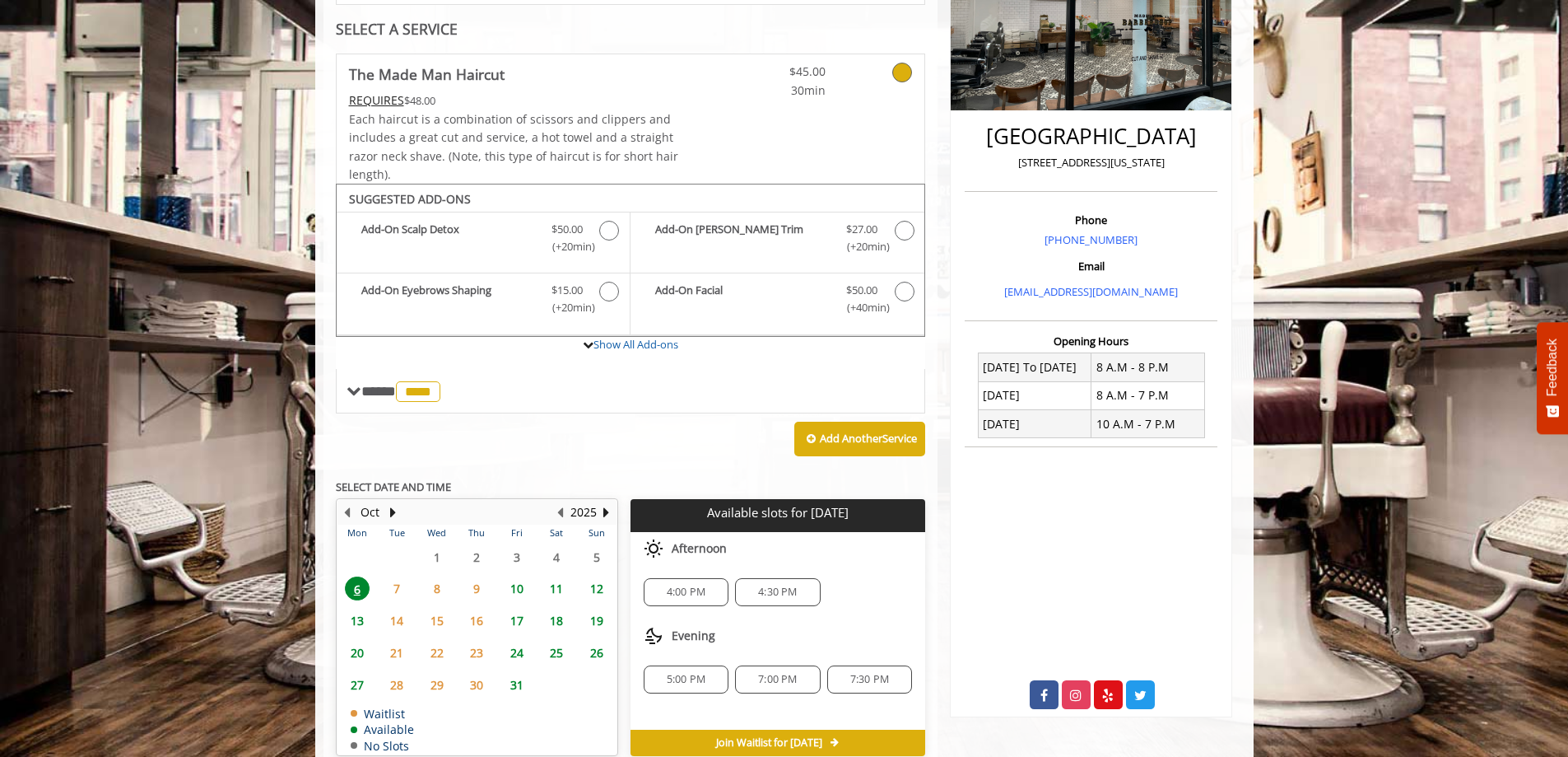
scroll to position [362, 0]
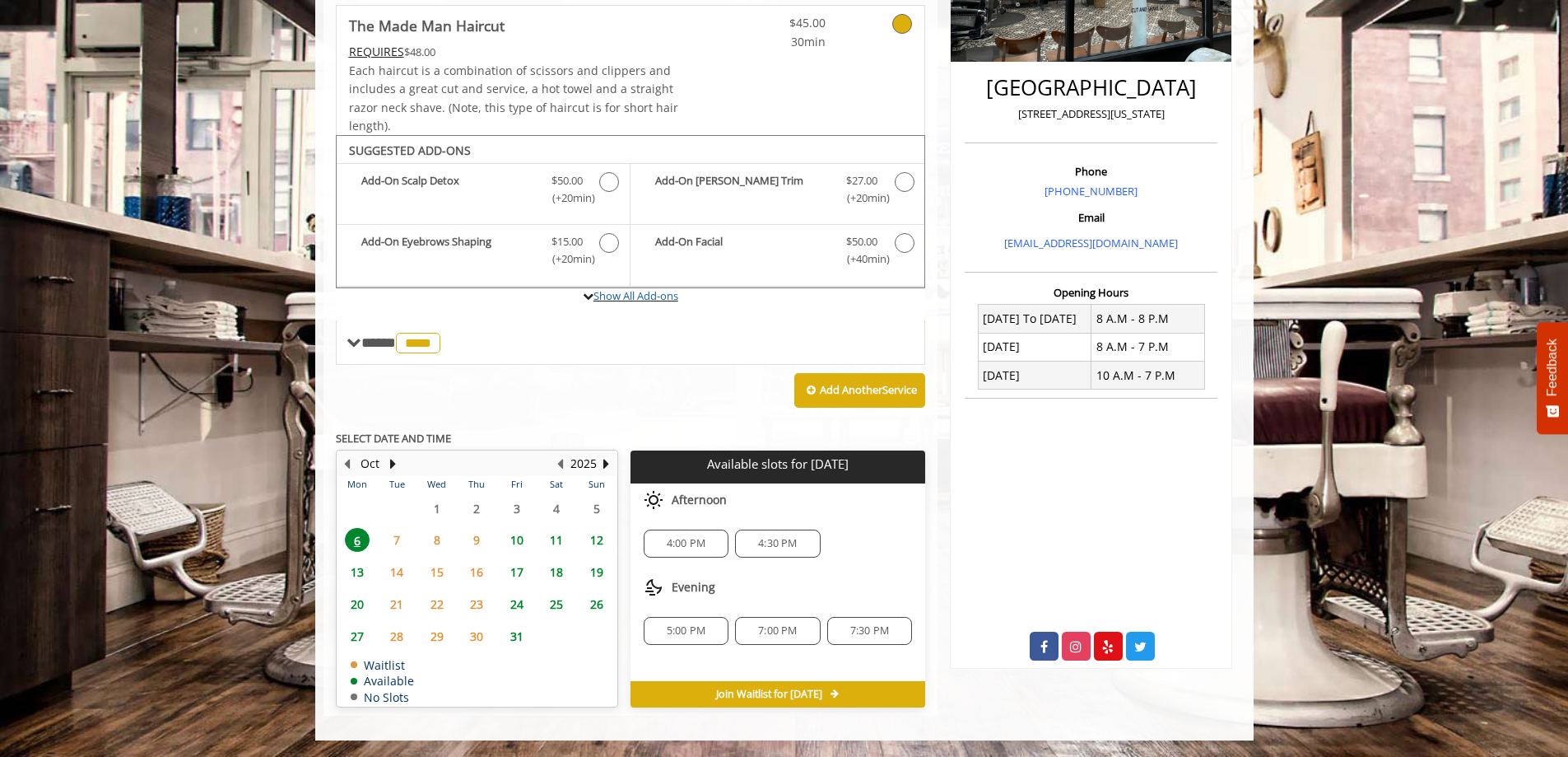
click at [571, 293] on label "Show All Add-ons" at bounding box center [631, 305] width 590 height 33
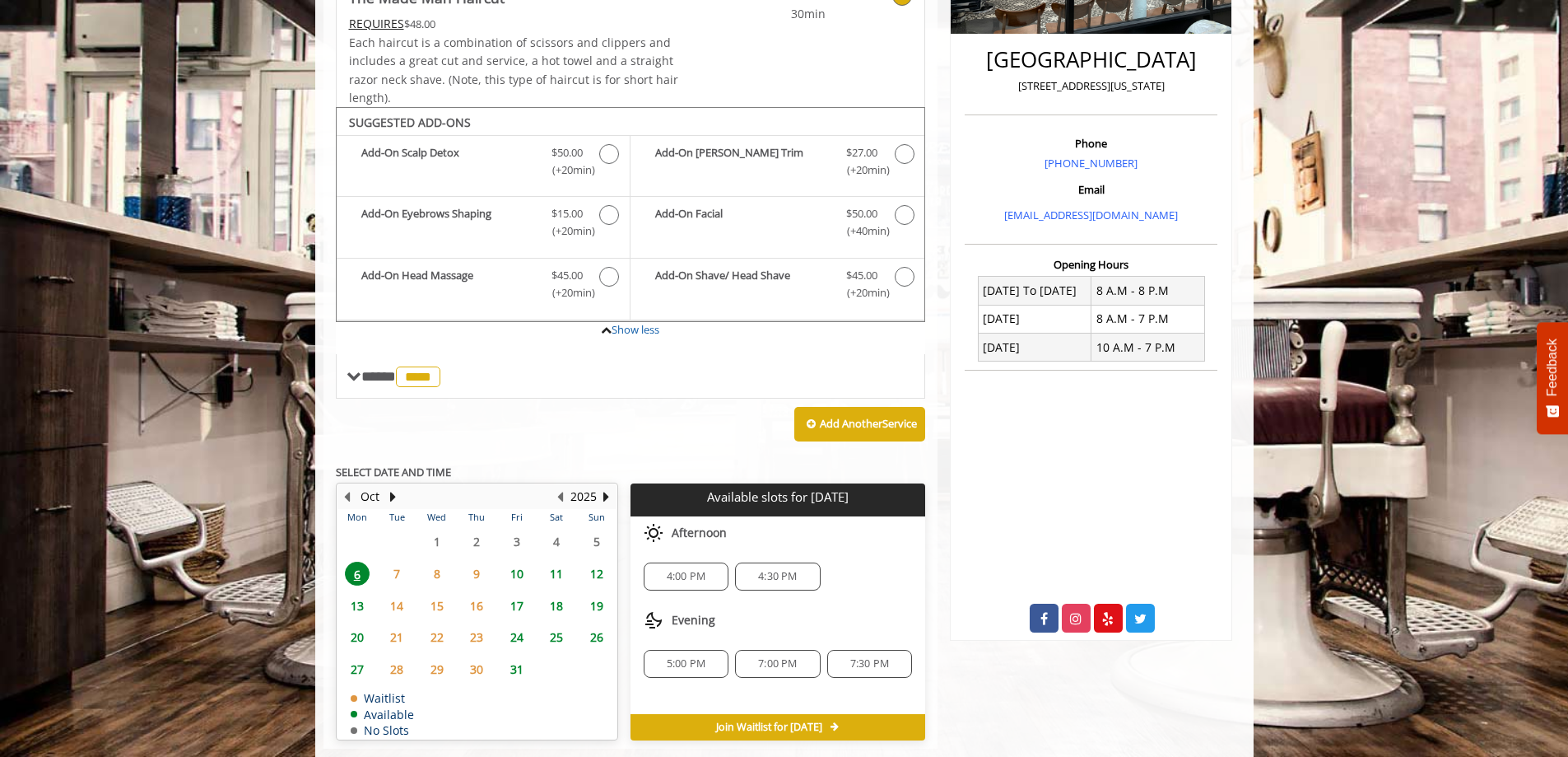
scroll to position [424, 0]
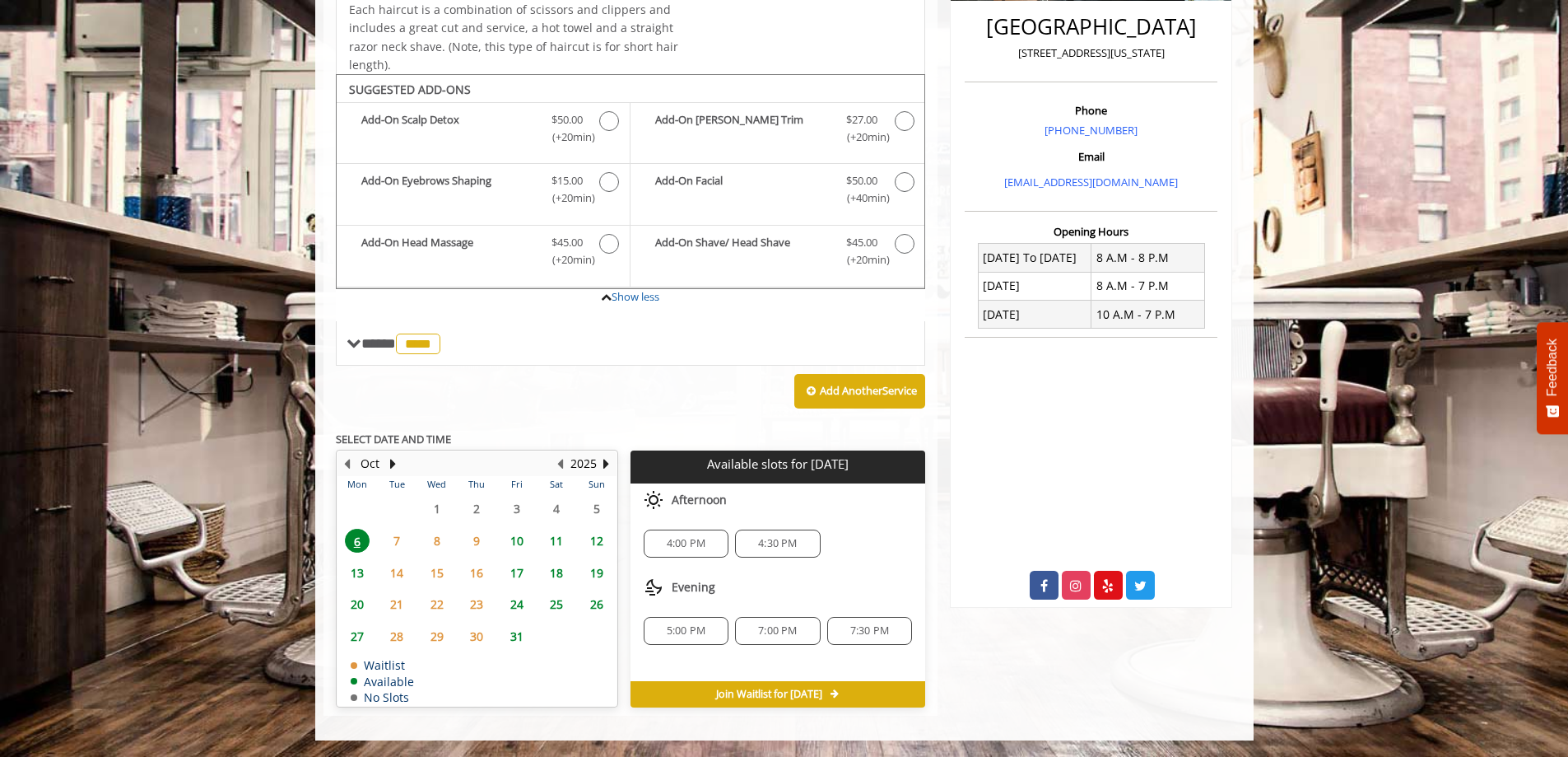
click at [359, 548] on span "6" at bounding box center [357, 541] width 24 height 24
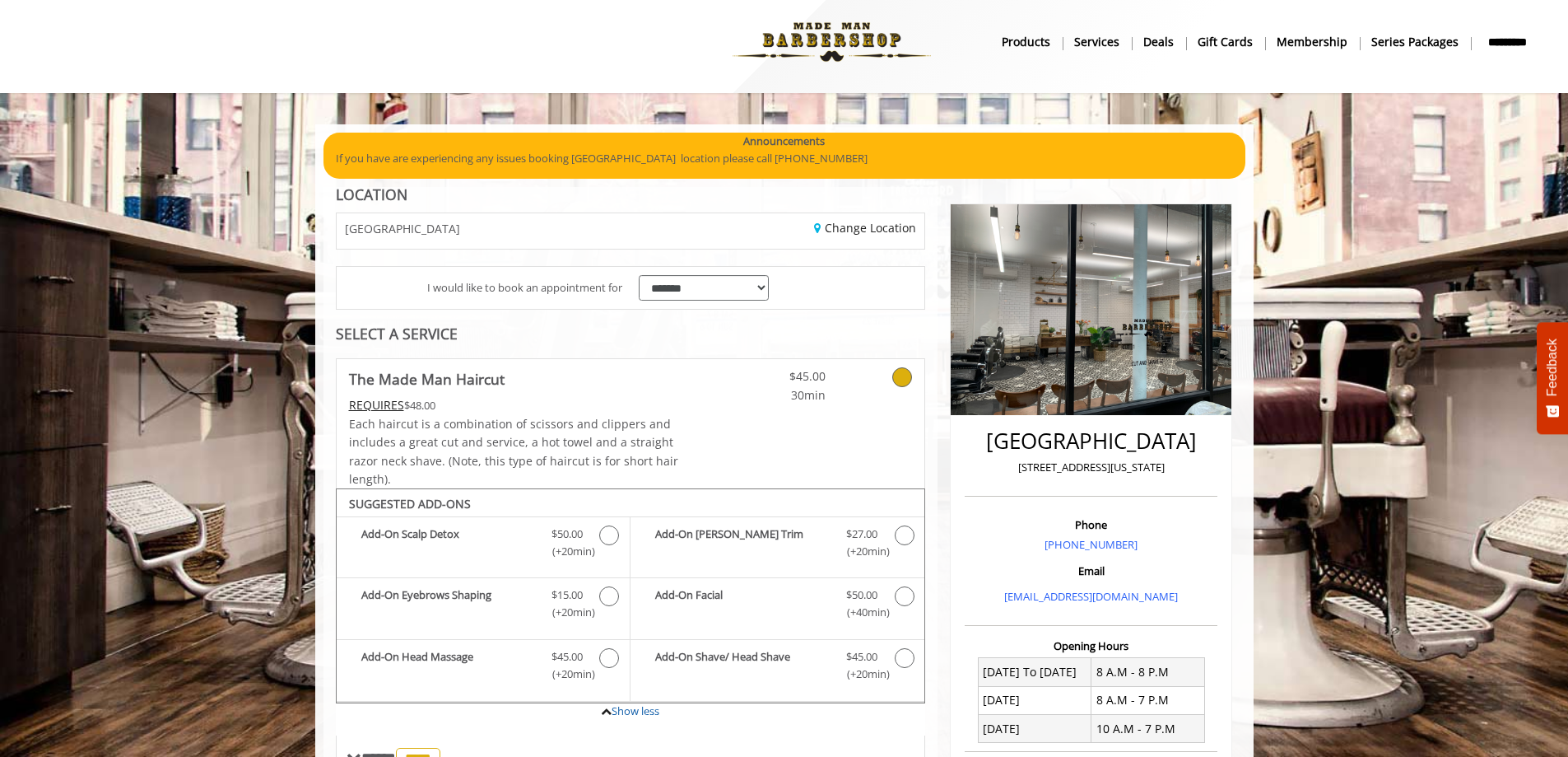
scroll to position [0, 0]
